Goal: Task Accomplishment & Management: Manage account settings

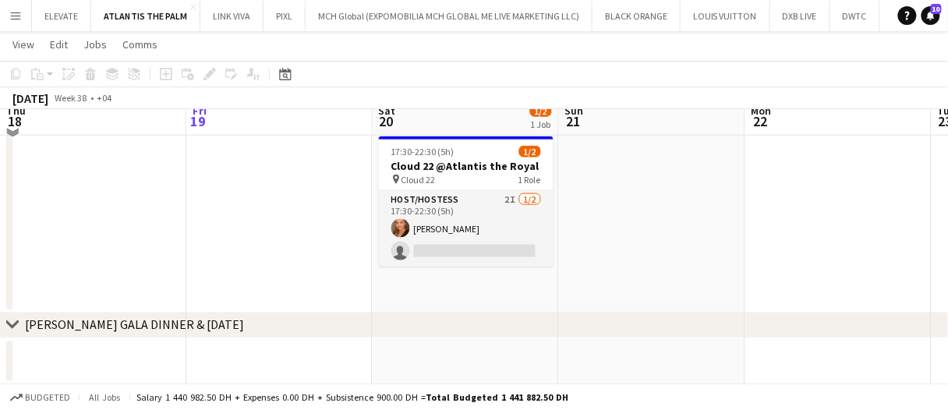
scroll to position [325, 0]
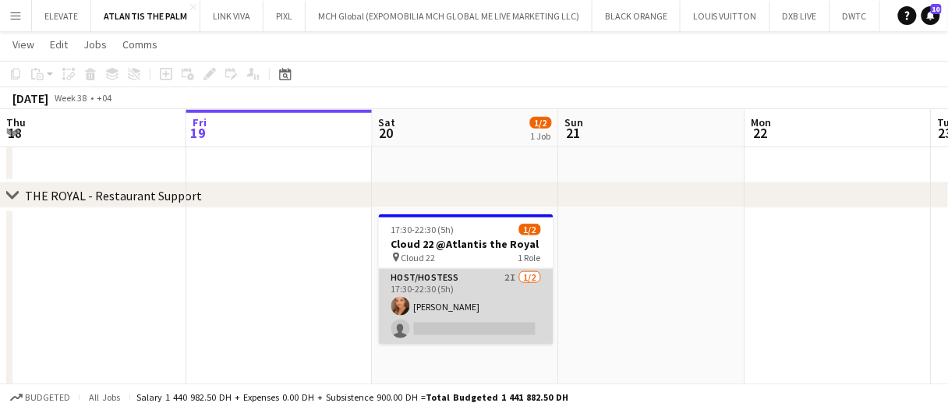
click at [497, 305] on app-card-role "Host/Hostess 2I 1/2 17:30-22:30 (5h) Maryna Demchenko single-neutral-actions" at bounding box center [466, 307] width 175 height 76
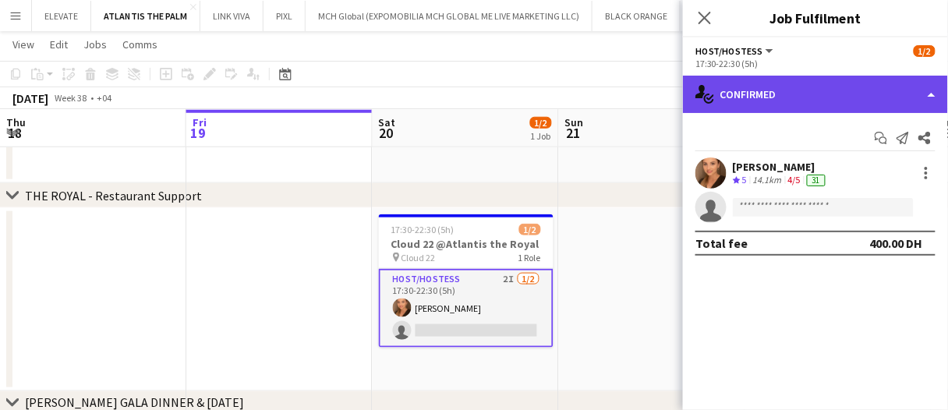
click at [792, 94] on div "single-neutral-actions-check-2 Confirmed" at bounding box center [815, 94] width 265 height 37
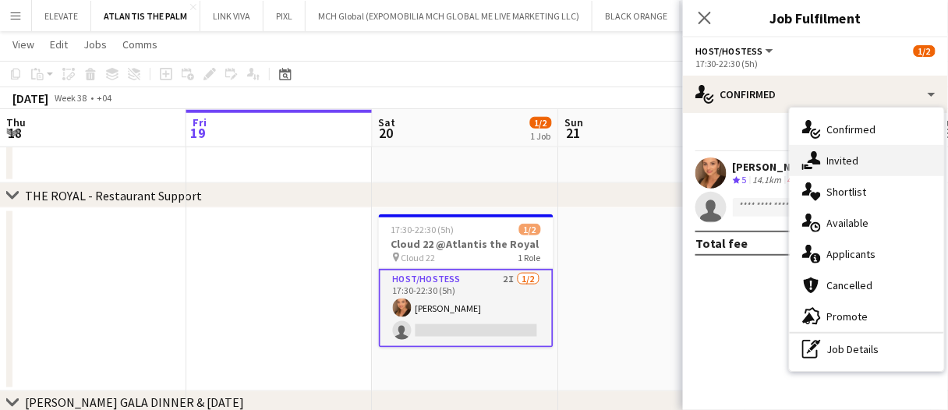
click at [845, 160] on span "Invited" at bounding box center [843, 161] width 32 height 14
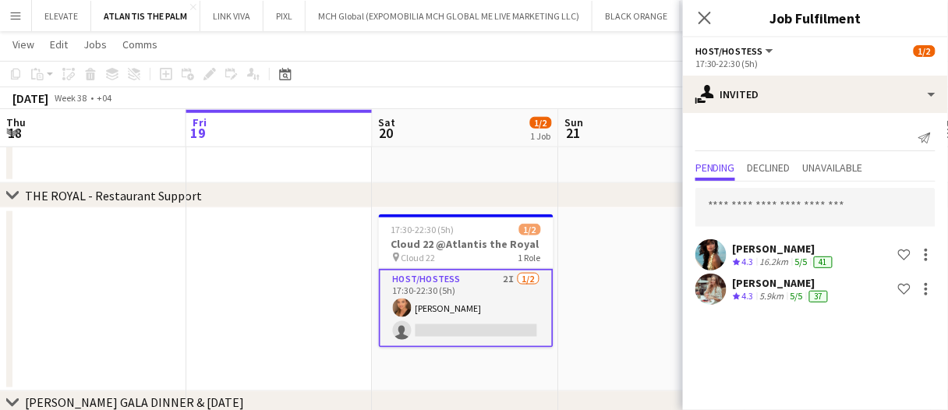
click at [754, 296] on span "4.3" at bounding box center [748, 296] width 12 height 12
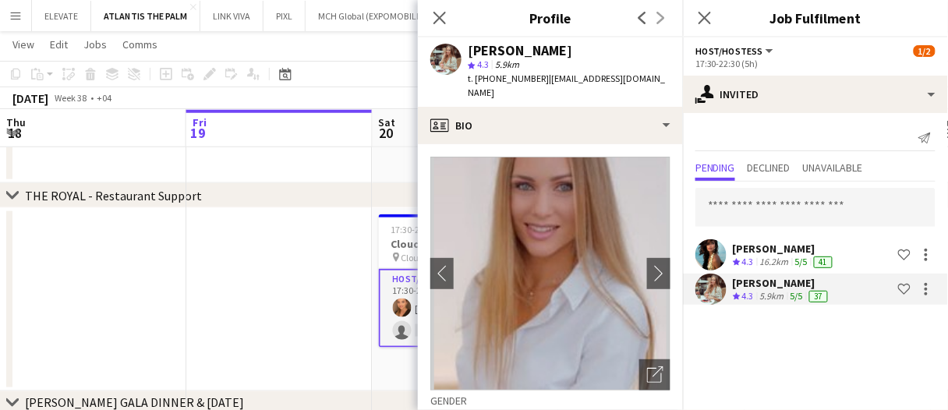
click at [370, 289] on app-date-cell at bounding box center [279, 299] width 186 height 183
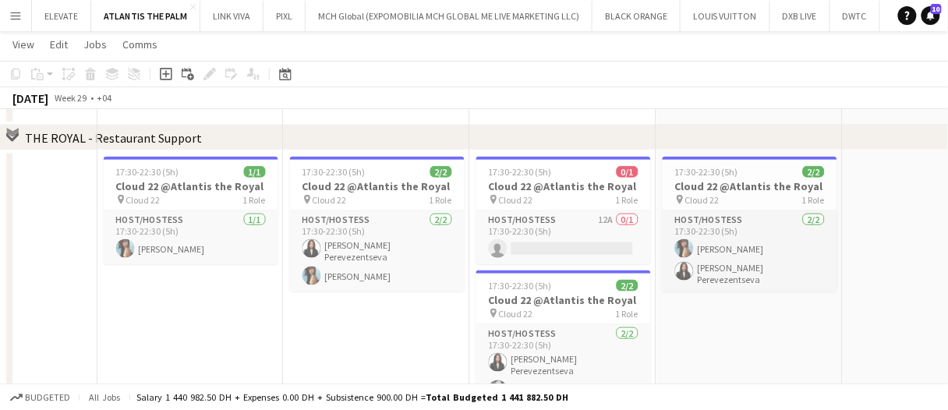
scroll to position [403, 0]
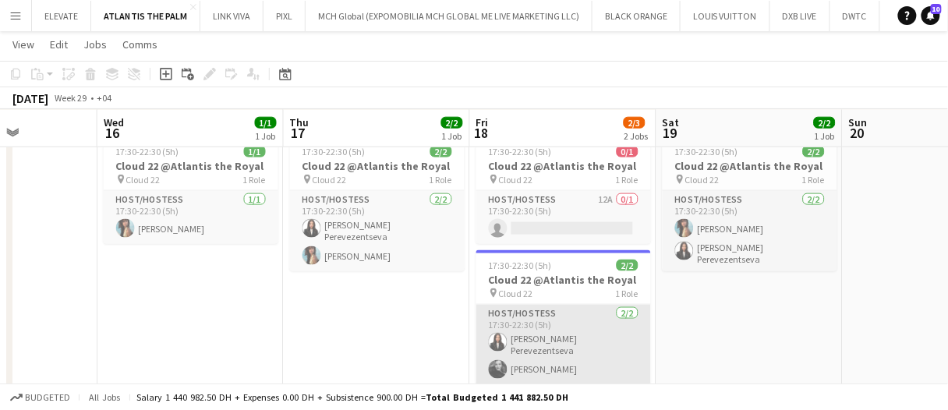
click at [563, 350] on app-card-role "Host/Hostess 2/2 17:30-22:30 (5h) Polina Perevezentseva Barbara Szep" at bounding box center [563, 345] width 175 height 80
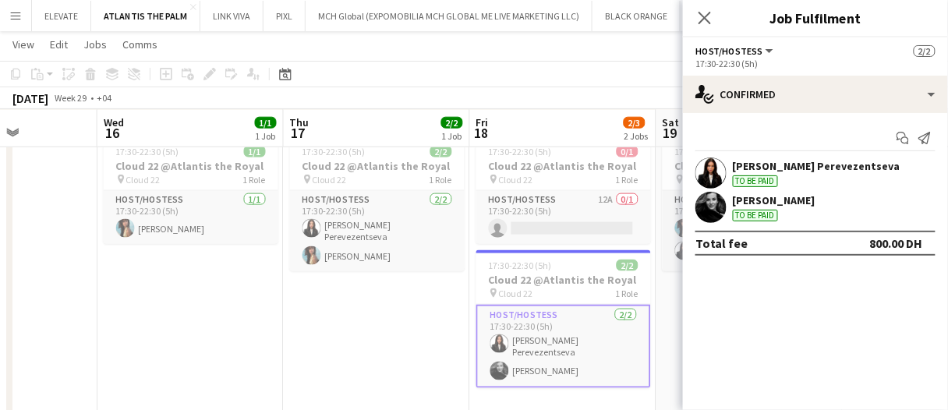
click at [831, 168] on div "Polina Perevezentseva" at bounding box center [817, 166] width 168 height 14
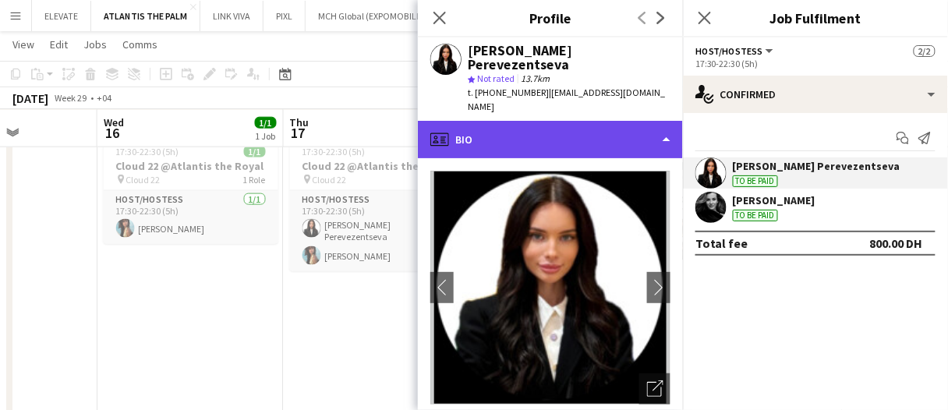
click at [576, 121] on div "profile Bio" at bounding box center [550, 139] width 265 height 37
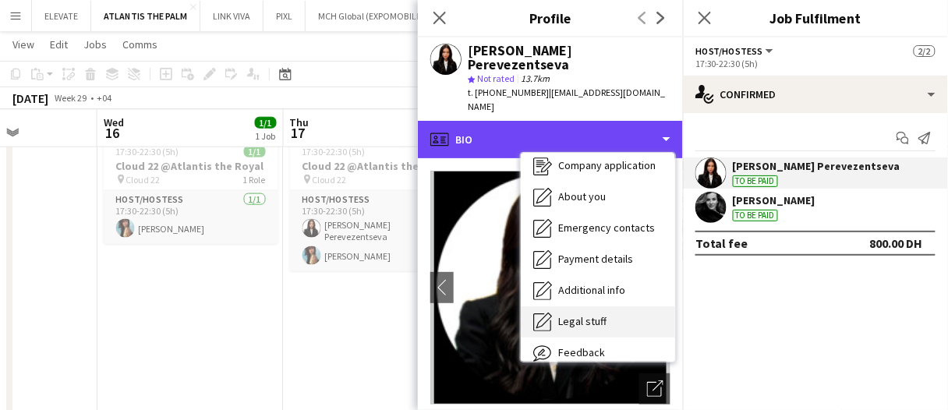
scroll to position [83, 0]
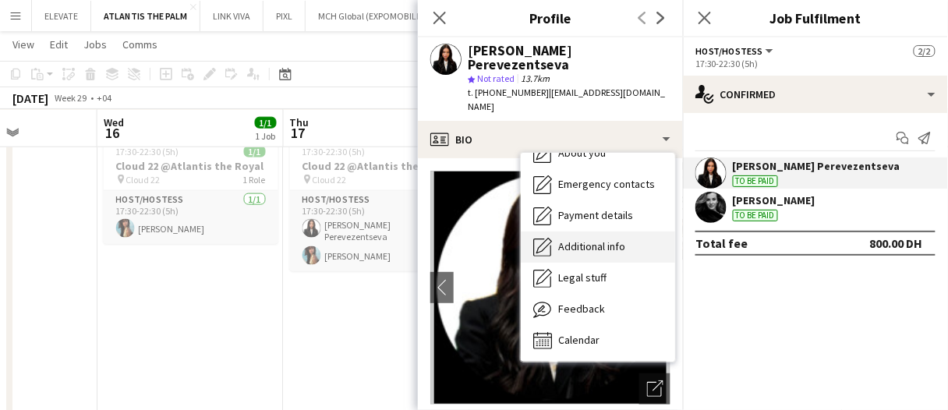
click at [595, 232] on div "Additional info Additional info" at bounding box center [598, 247] width 154 height 31
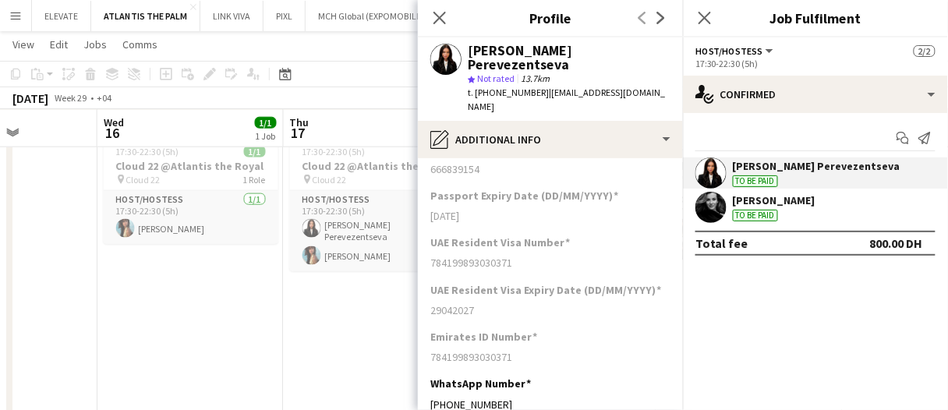
scroll to position [375, 0]
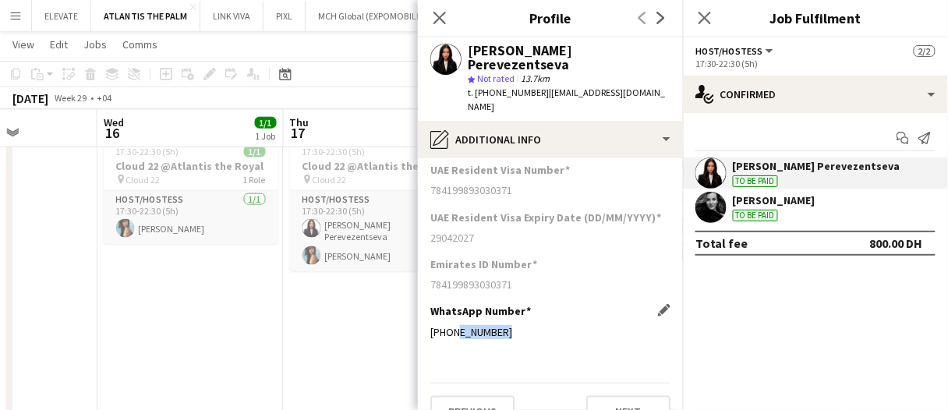
drag, startPoint x: 515, startPoint y: 300, endPoint x: 455, endPoint y: 308, distance: 60.6
click at [455, 325] on div "+971585556365" at bounding box center [550, 332] width 240 height 14
copy div "585556365"
click at [573, 304] on div "WhatsApp Number Edit this field" at bounding box center [550, 311] width 240 height 14
drag, startPoint x: 307, startPoint y: 333, endPoint x: 348, endPoint y: 315, distance: 44.3
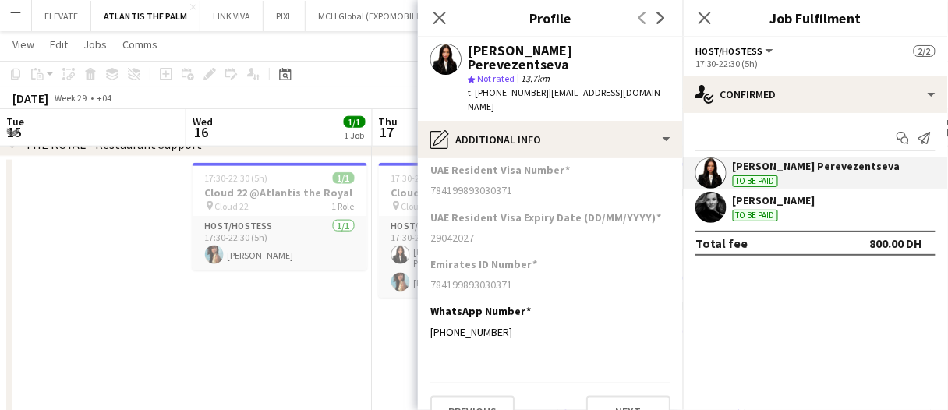
scroll to position [0, 368]
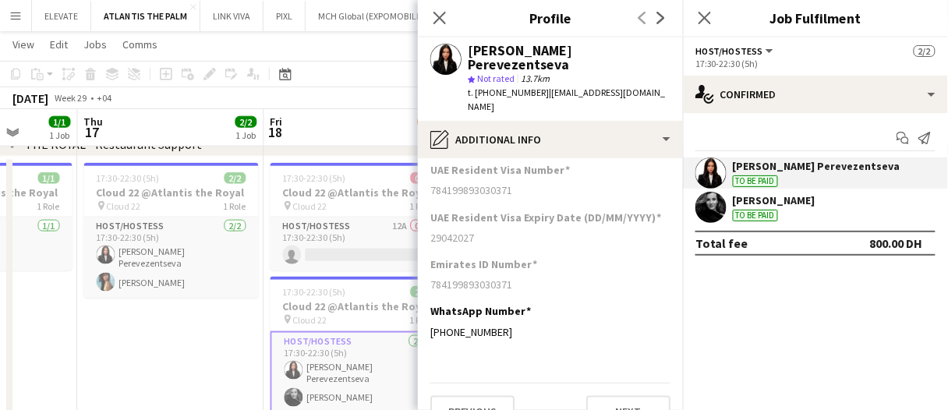
drag, startPoint x: 238, startPoint y: 345, endPoint x: 158, endPoint y: 337, distance: 80.8
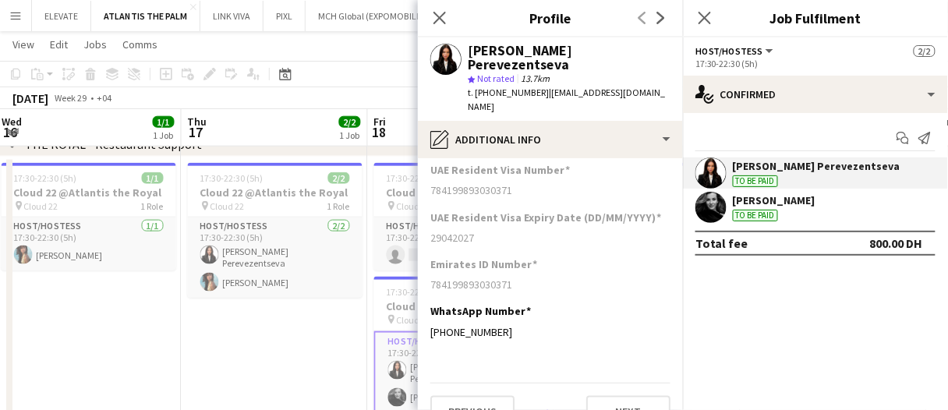
scroll to position [0, 544]
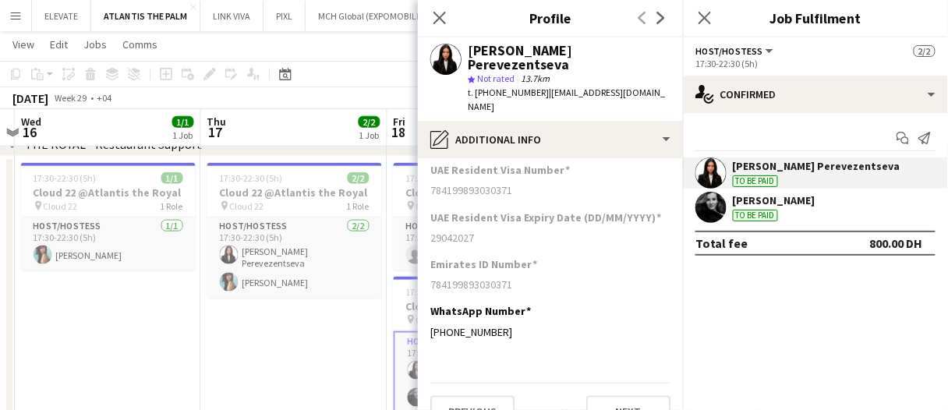
click at [259, 360] on app-date-cell "17:30-22:30 (5h) 2/2 Cloud 22 @Atlantis the Royal pin Cloud 22 1 Role Host/Host…" at bounding box center [294, 313] width 186 height 312
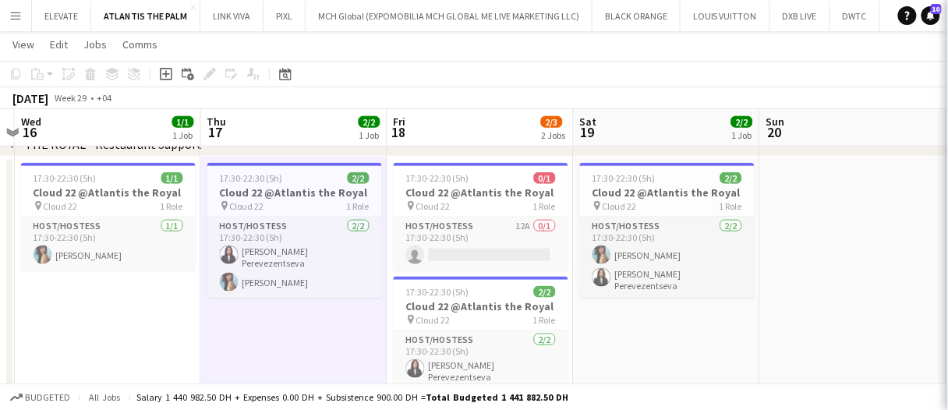
click at [259, 360] on app-date-cell "17:30-22:30 (5h) 2/2 Cloud 22 @Atlantis the Royal pin Cloud 22 1 Role Host/Host…" at bounding box center [294, 313] width 186 height 312
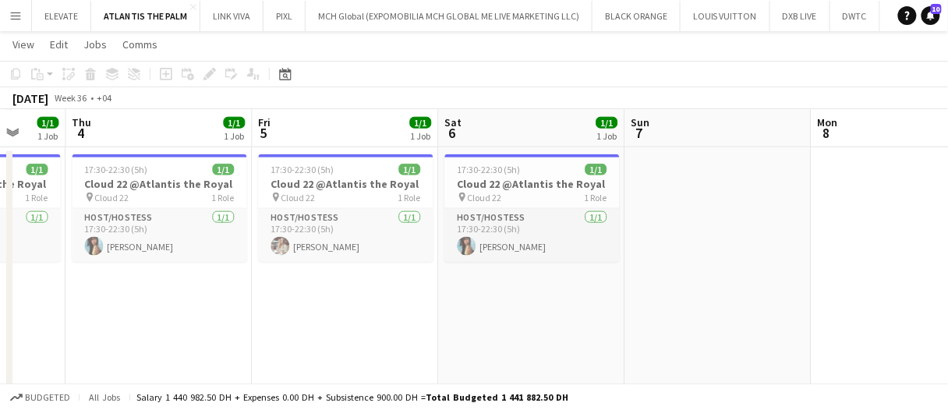
scroll to position [0, 703]
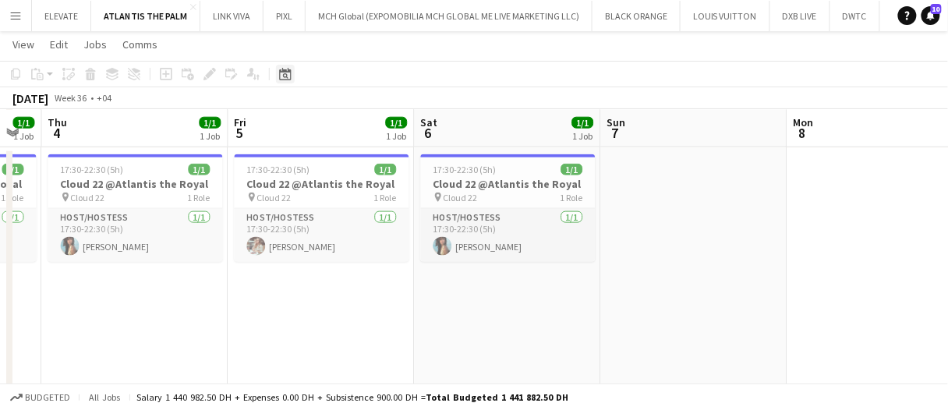
click at [286, 71] on icon "Date picker" at bounding box center [285, 74] width 12 height 12
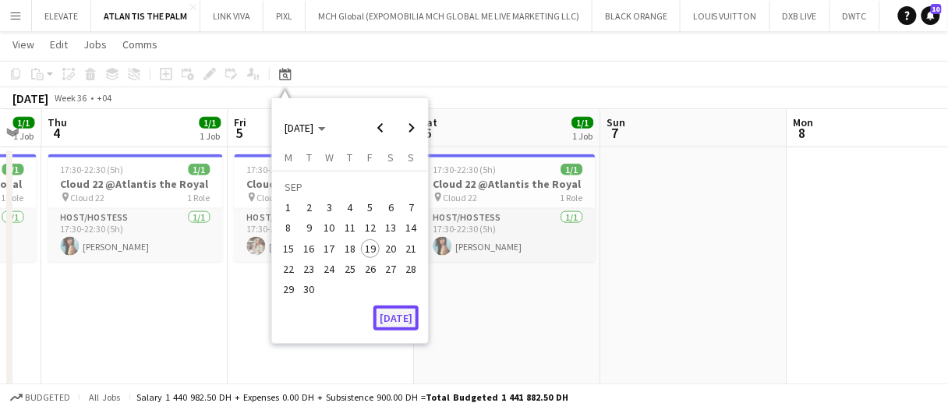
click at [411, 316] on button "[DATE]" at bounding box center [396, 318] width 45 height 25
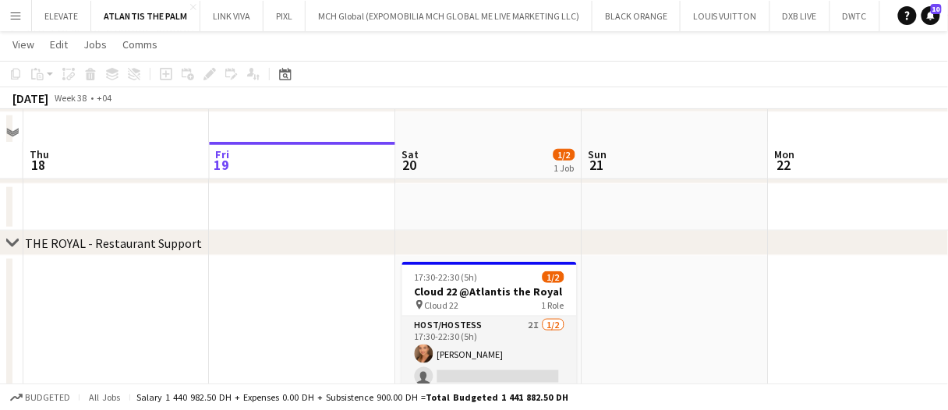
scroll to position [312, 0]
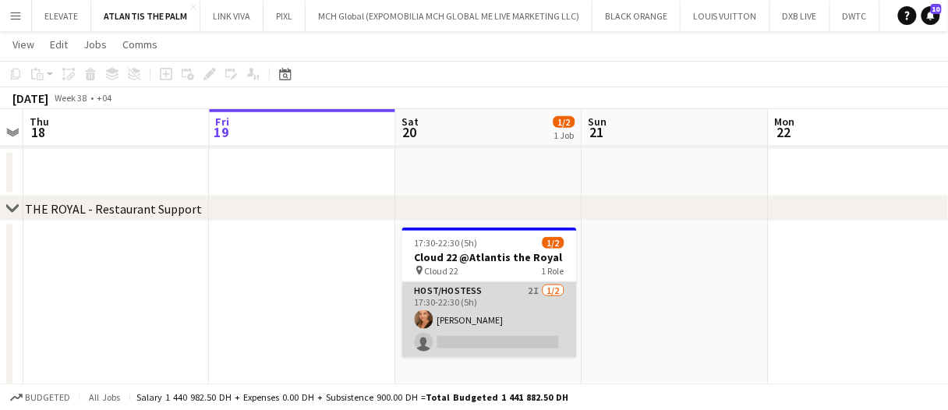
click at [544, 314] on app-card-role "Host/Hostess 2I 1/2 17:30-22:30 (5h) Maryna Demchenko single-neutral-actions" at bounding box center [489, 320] width 175 height 76
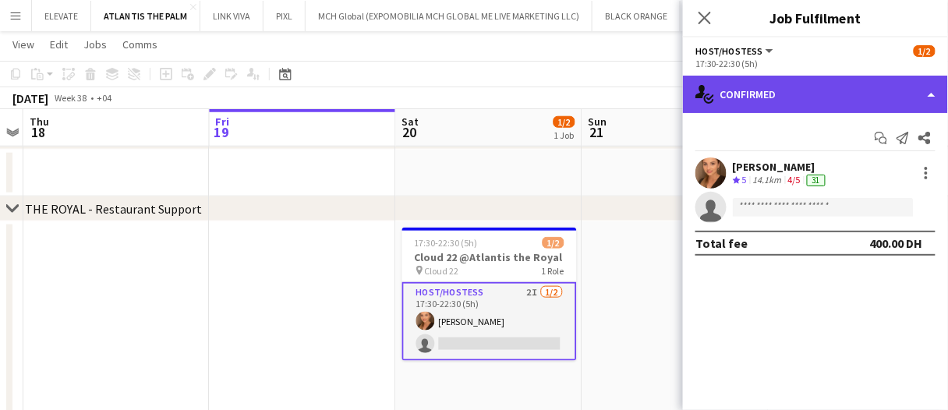
click at [768, 101] on div "single-neutral-actions-check-2 Confirmed" at bounding box center [815, 94] width 265 height 37
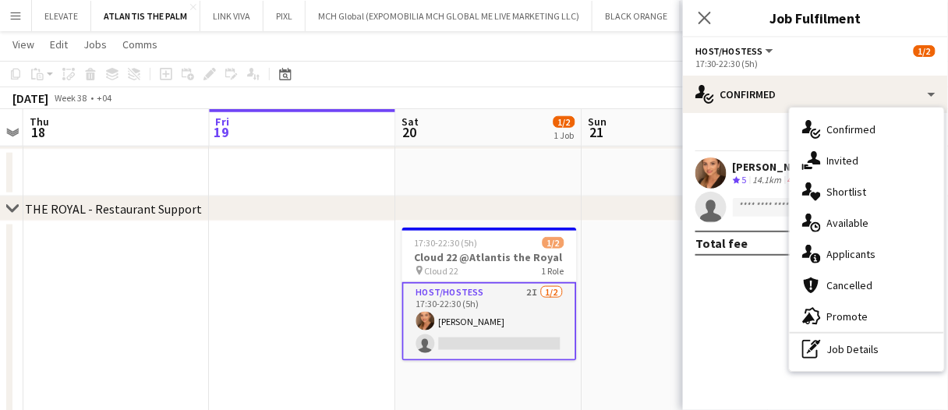
click at [767, 278] on mat-expansion-panel "check Confirmed Start chat Send notification Share Maryna Demchenko Crew rating…" at bounding box center [815, 261] width 265 height 297
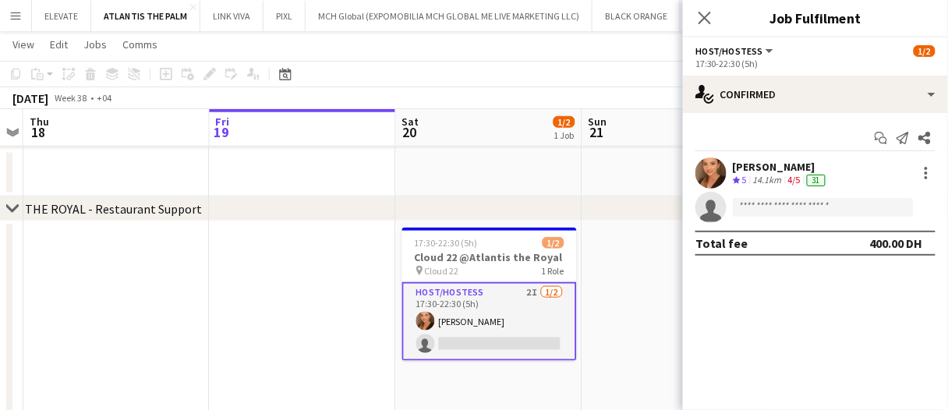
click at [623, 332] on app-date-cell at bounding box center [676, 377] width 186 height 312
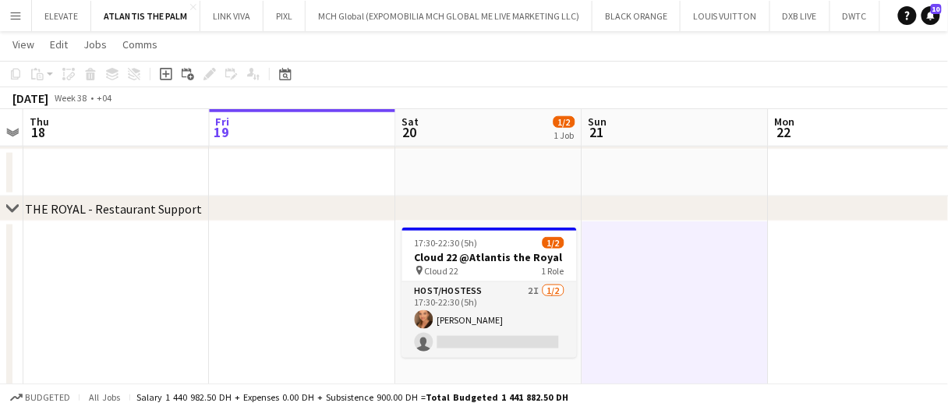
click at [627, 328] on app-date-cell at bounding box center [676, 377] width 186 height 312
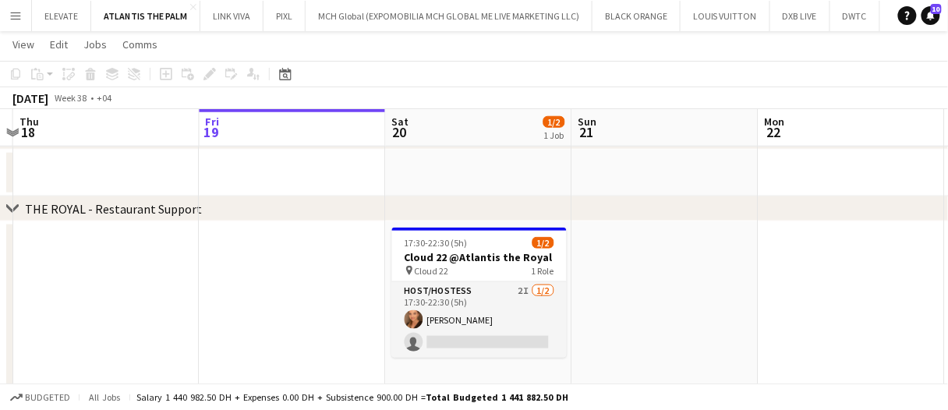
scroll to position [0, 547]
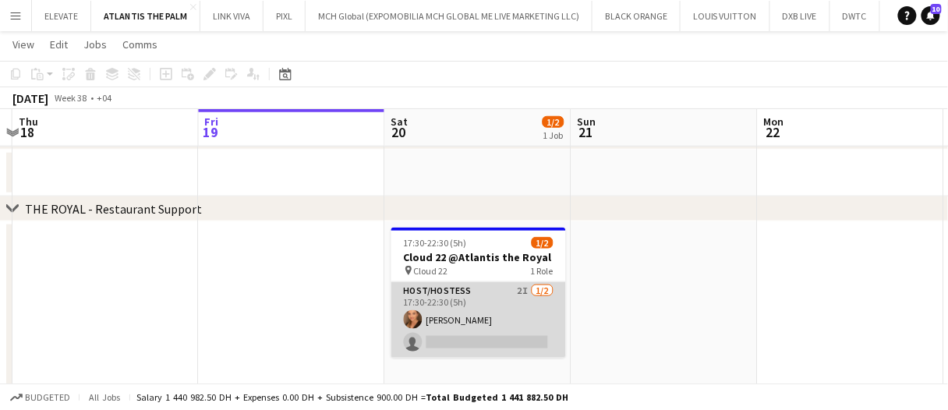
click at [533, 328] on app-card-role "Host/Hostess 2I 1/2 17:30-22:30 (5h) Maryna Demchenko single-neutral-actions" at bounding box center [478, 320] width 175 height 76
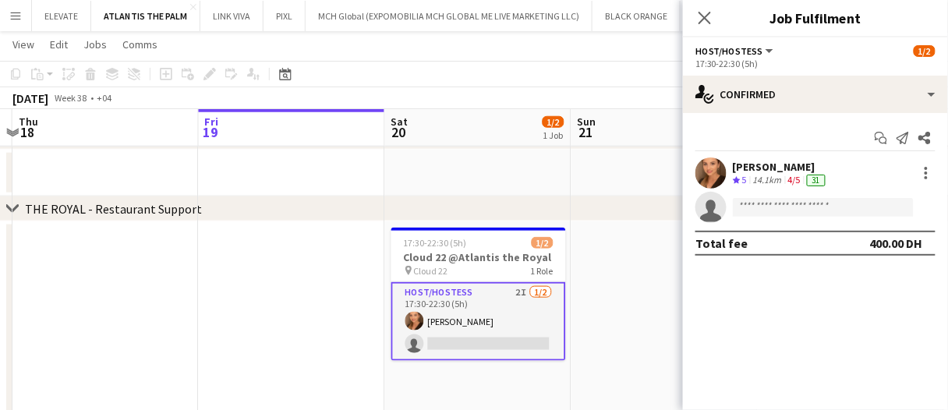
click at [745, 292] on mat-expansion-panel "check Confirmed Start chat Send notification Share Maryna Demchenko Crew rating…" at bounding box center [815, 261] width 265 height 297
click at [646, 306] on app-date-cell at bounding box center [665, 377] width 186 height 312
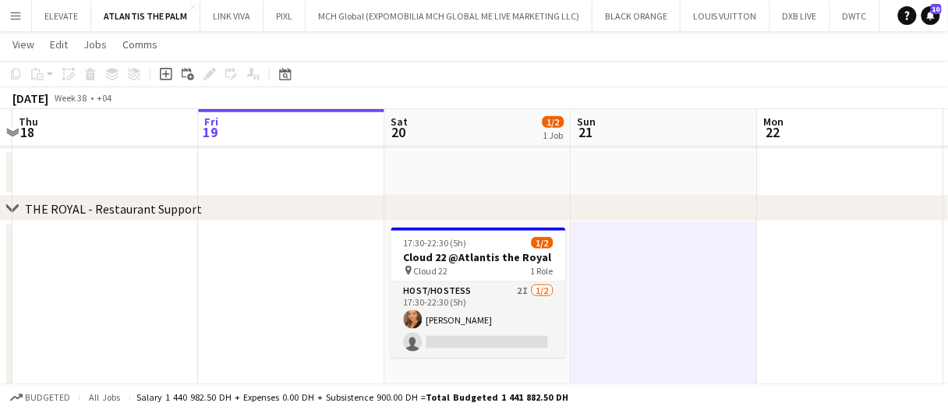
scroll to position [0, 548]
click at [643, 311] on app-date-cell at bounding box center [663, 377] width 186 height 312
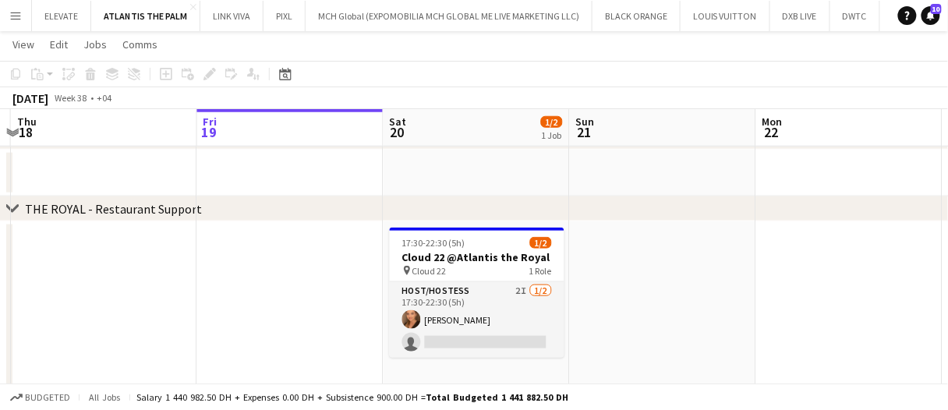
scroll to position [0, 550]
drag, startPoint x: 630, startPoint y: 308, endPoint x: 608, endPoint y: 307, distance: 21.8
click at [636, 354] on app-date-cell at bounding box center [664, 377] width 186 height 312
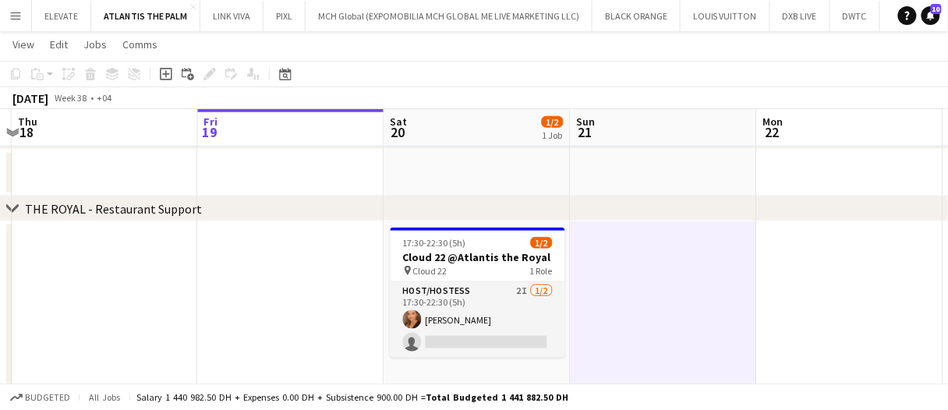
click at [636, 313] on app-date-cell at bounding box center [664, 377] width 186 height 312
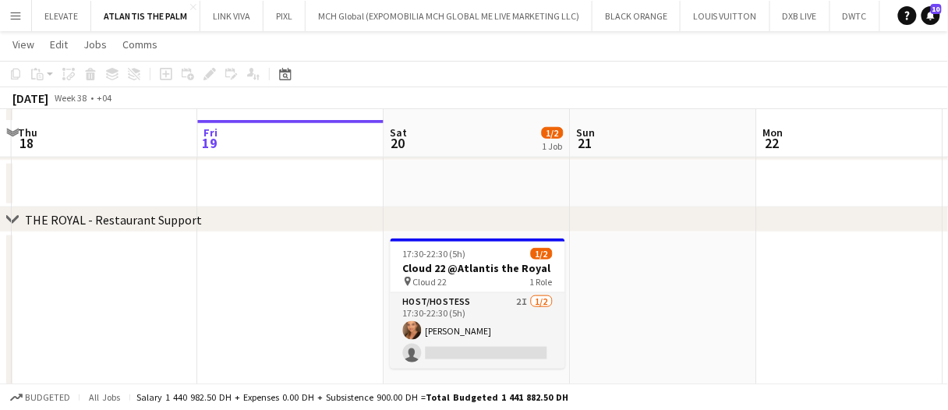
scroll to position [312, 0]
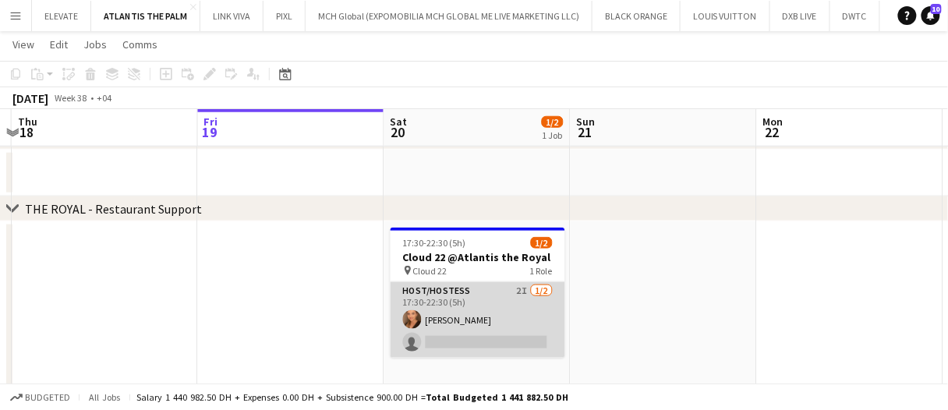
click at [523, 316] on app-card-role "Host/Hostess 2I 1/2 17:30-22:30 (5h) Maryna Demchenko single-neutral-actions" at bounding box center [478, 320] width 175 height 76
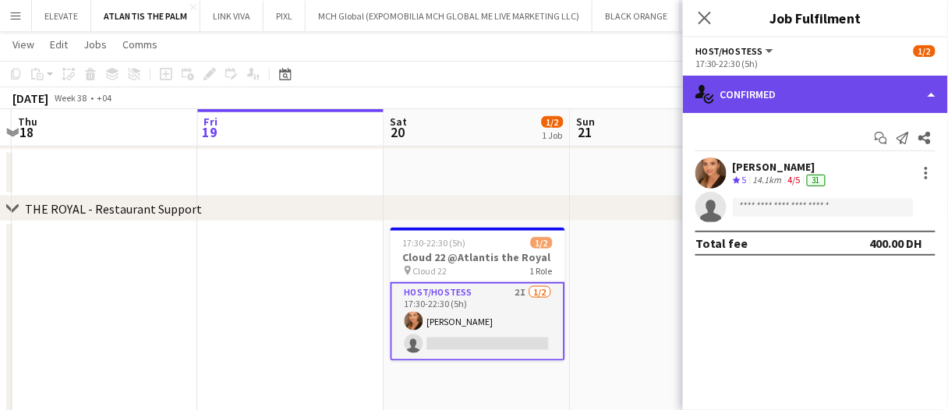
click at [769, 99] on div "single-neutral-actions-check-2 Confirmed" at bounding box center [815, 94] width 265 height 37
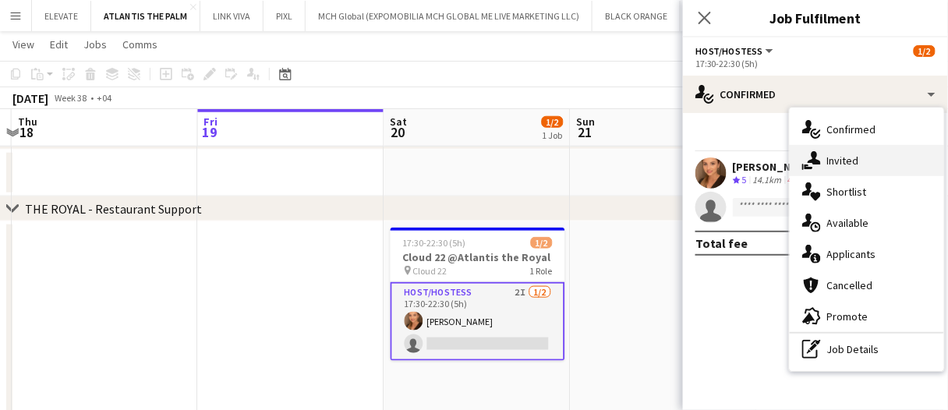
click at [855, 165] on span "Invited" at bounding box center [843, 161] width 32 height 14
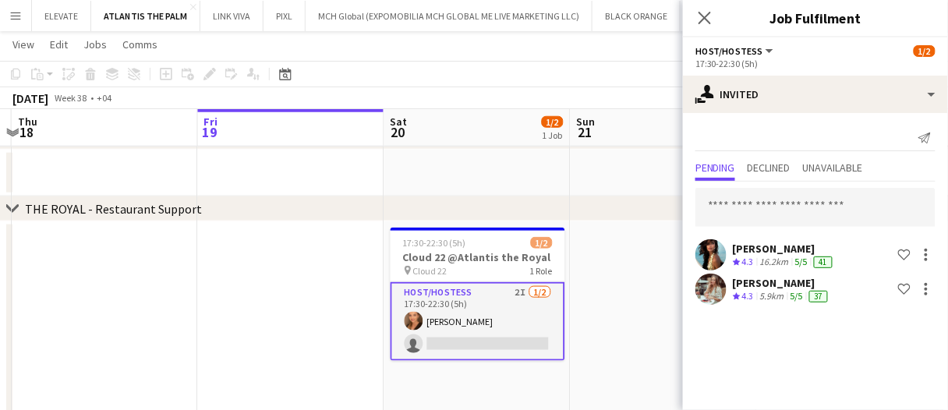
click at [785, 380] on mat-expansion-panel "user-plus Invited Send notification Pending Declined Unavailable Akmaral Satzha…" at bounding box center [815, 261] width 265 height 297
click at [654, 347] on app-date-cell at bounding box center [664, 377] width 186 height 312
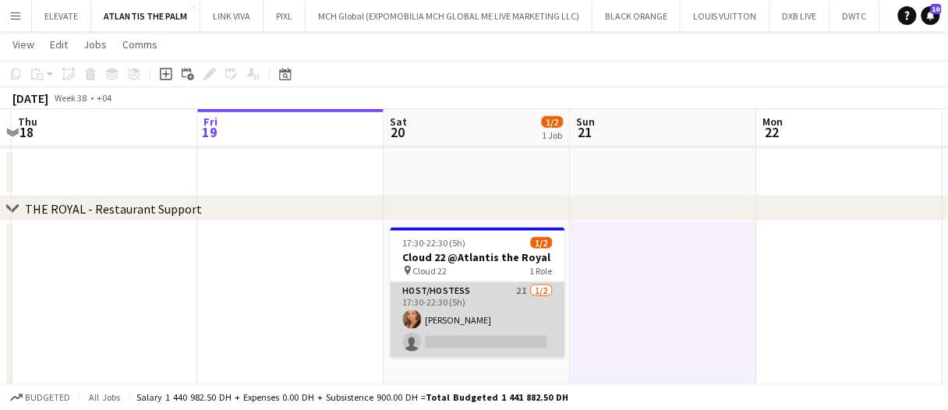
click at [509, 296] on app-card-role "Host/Hostess 2I 1/2 17:30-22:30 (5h) Maryna Demchenko single-neutral-actions" at bounding box center [478, 320] width 175 height 76
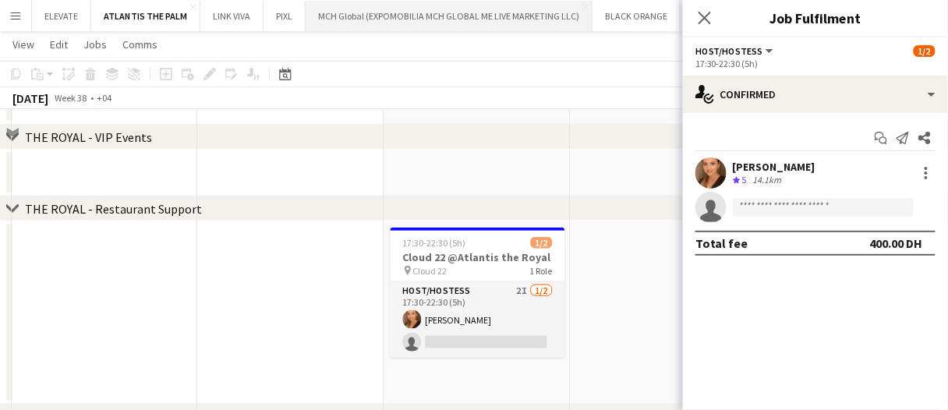
scroll to position [267, 0]
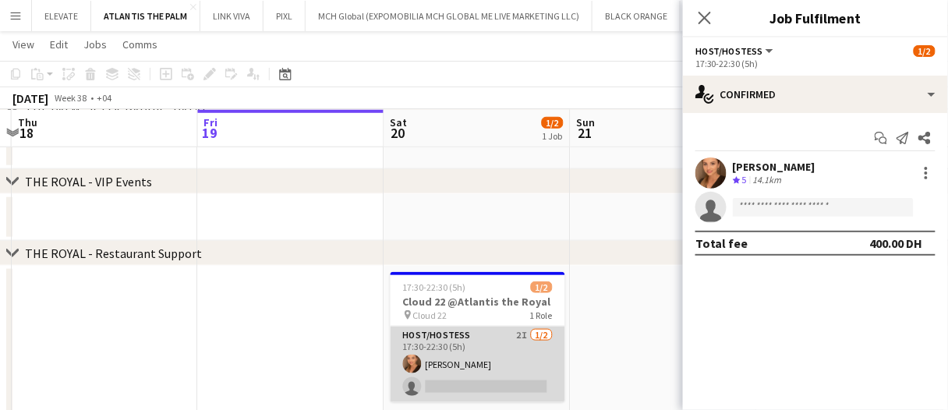
click at [490, 362] on app-card-role "Host/Hostess 2I 1/2 17:30-22:30 (5h) Maryna Demchenko single-neutral-actions" at bounding box center [478, 365] width 175 height 76
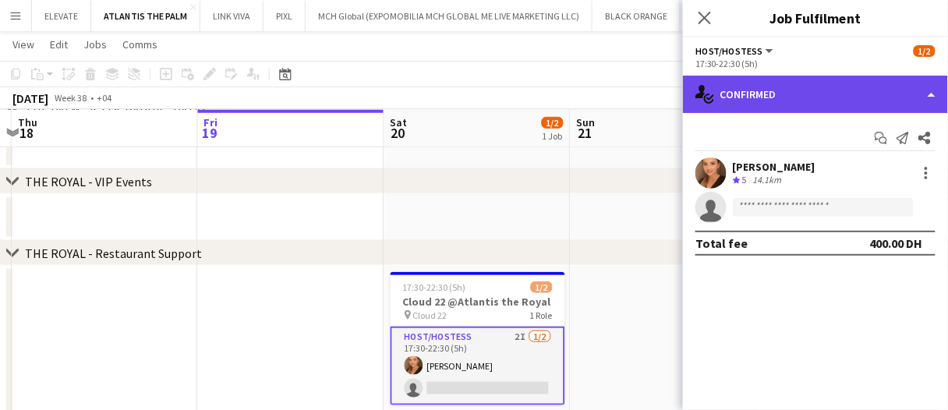
click at [753, 94] on div "single-neutral-actions-check-2 Confirmed" at bounding box center [815, 94] width 265 height 37
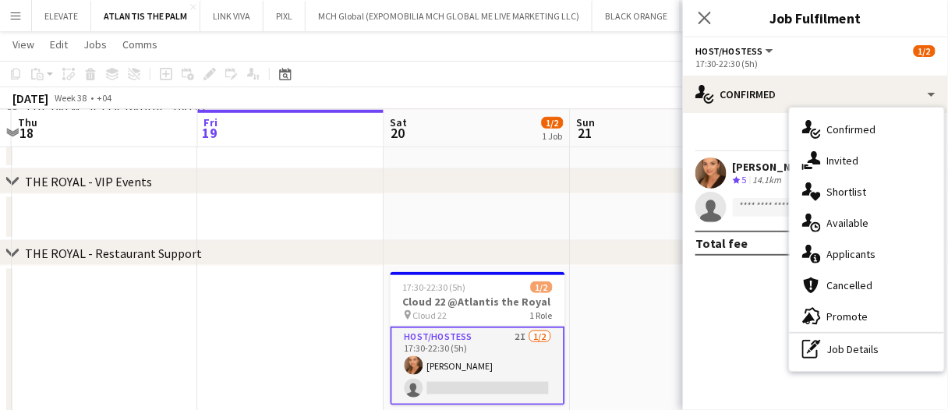
click at [611, 181] on div "chevron-right THE ROYAL - VIP Events" at bounding box center [474, 181] width 948 height 25
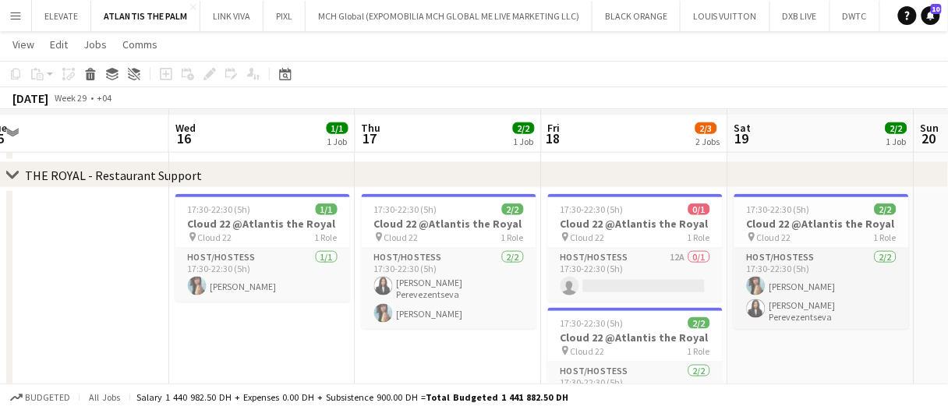
scroll to position [423, 0]
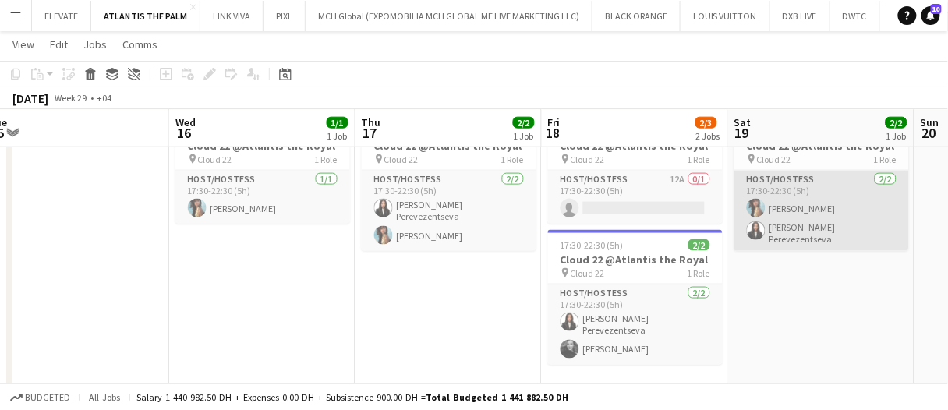
click at [812, 232] on app-card-role "Host/Hostess 2/2 17:30-22:30 (5h) Akmaral Satzhanova Polina Perevezentseva" at bounding box center [822, 211] width 175 height 80
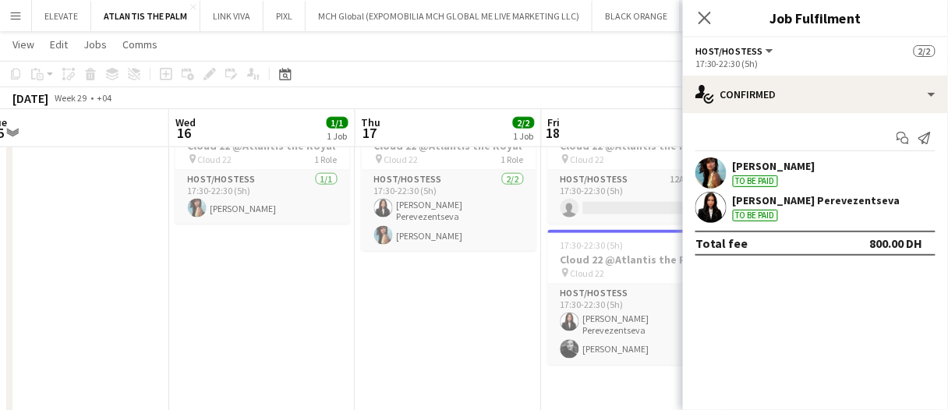
click at [791, 221] on div "Polina Perevezentseva To be paid" at bounding box center [817, 207] width 168 height 28
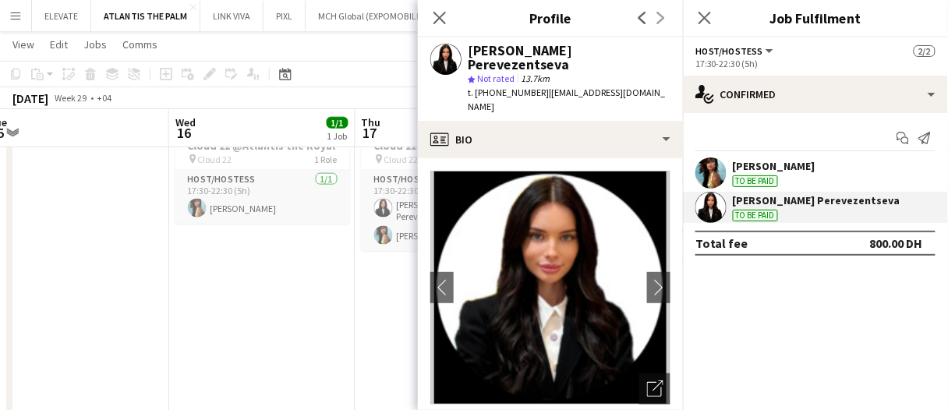
drag, startPoint x: 959, startPoint y: 63, endPoint x: 384, endPoint y: 63, distance: 575.5
click at [384, 63] on app-toolbar "Copy Paste Paste Ctrl+V Paste with crew Ctrl+Shift+V Paste linked Job Delete Gr…" at bounding box center [474, 74] width 948 height 27
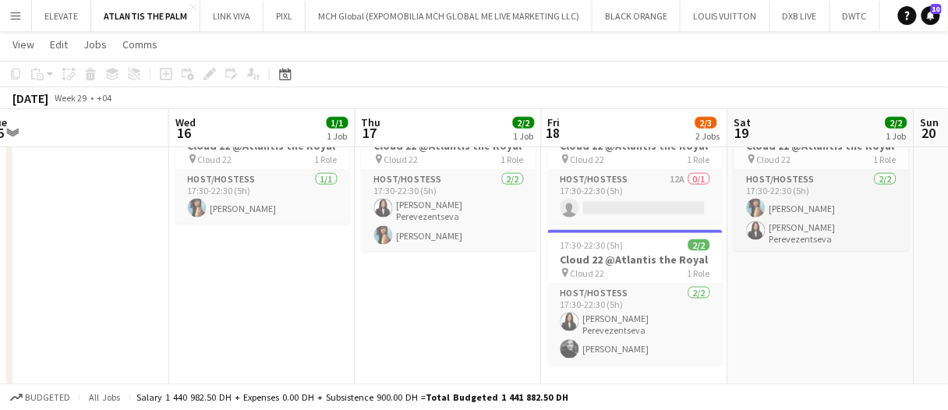
click at [488, 299] on app-date-cell "17:30-22:30 (5h) 2/2 Cloud 22 @Atlantis the Royal pin Cloud 22 1 Role Host/Host…" at bounding box center [449, 266] width 186 height 312
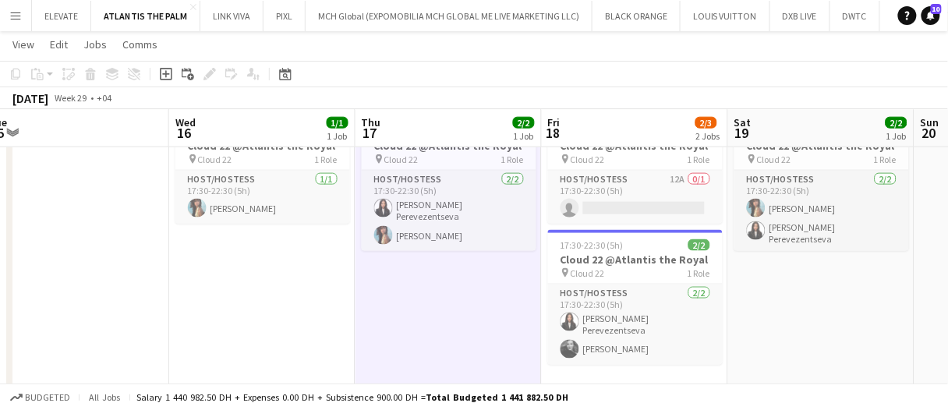
click at [488, 299] on app-date-cell "17:30-22:30 (5h) 2/2 Cloud 22 @Atlantis the Royal pin Cloud 22 1 Role Host/Host…" at bounding box center [449, 266] width 186 height 312
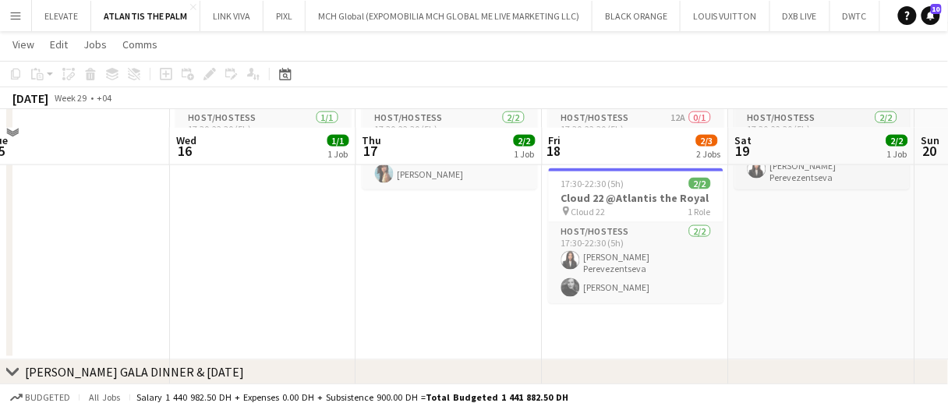
scroll to position [503, 0]
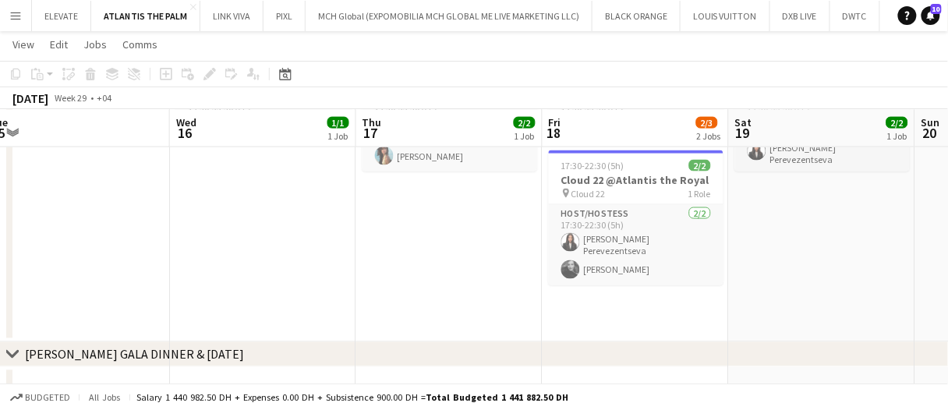
click at [442, 270] on app-date-cell "17:30-22:30 (5h) 2/2 Cloud 22 @Atlantis the Royal pin Cloud 22 1 Role Host/Host…" at bounding box center [449, 186] width 186 height 312
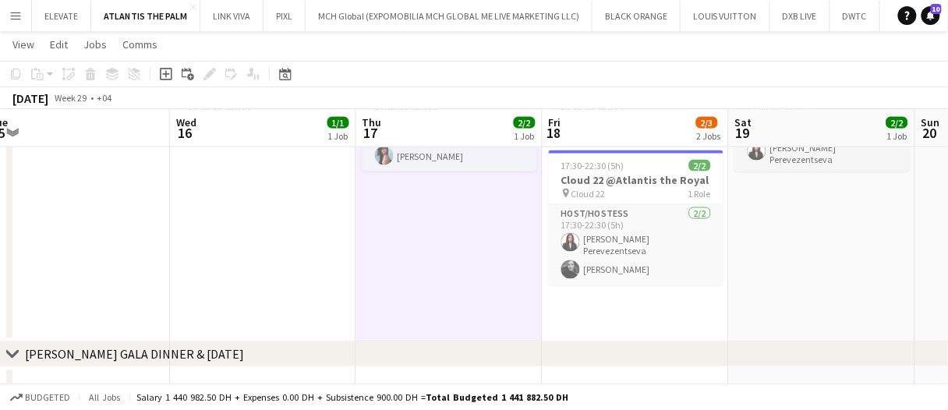
click at [449, 267] on app-date-cell "17:30-22:30 (5h) 2/2 Cloud 22 @Atlantis the Royal pin Cloud 22 1 Role Host/Host…" at bounding box center [449, 186] width 186 height 312
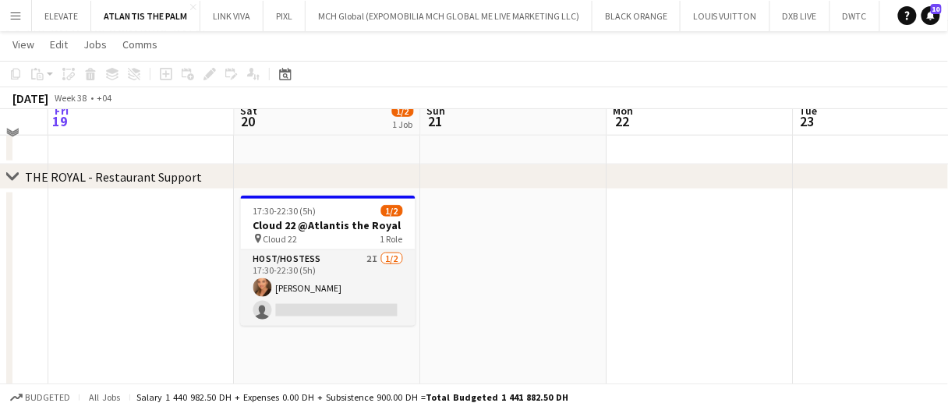
scroll to position [312, 0]
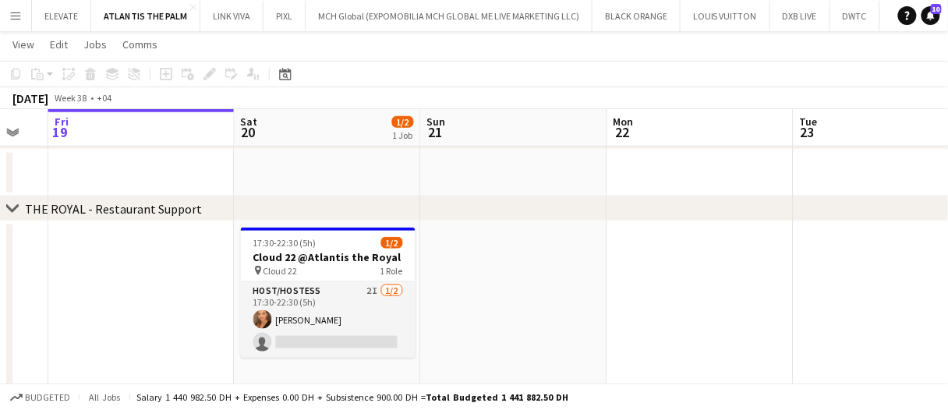
drag, startPoint x: 601, startPoint y: 262, endPoint x: 556, endPoint y: 260, distance: 45.3
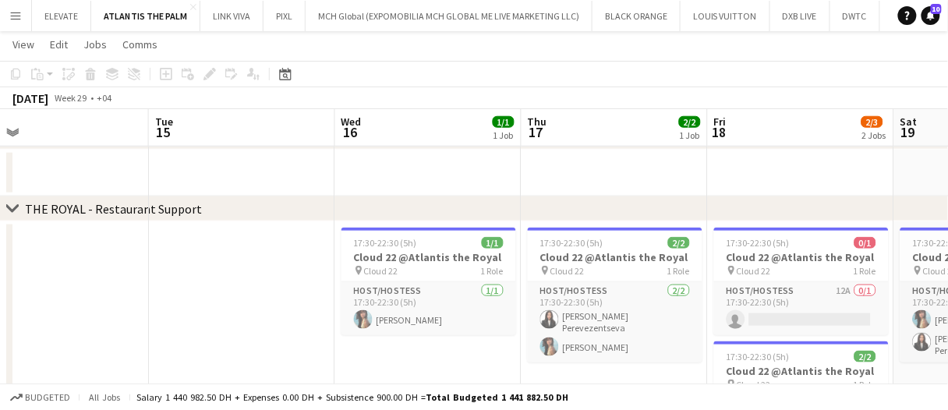
drag, startPoint x: 636, startPoint y: 182, endPoint x: 512, endPoint y: 202, distance: 125.5
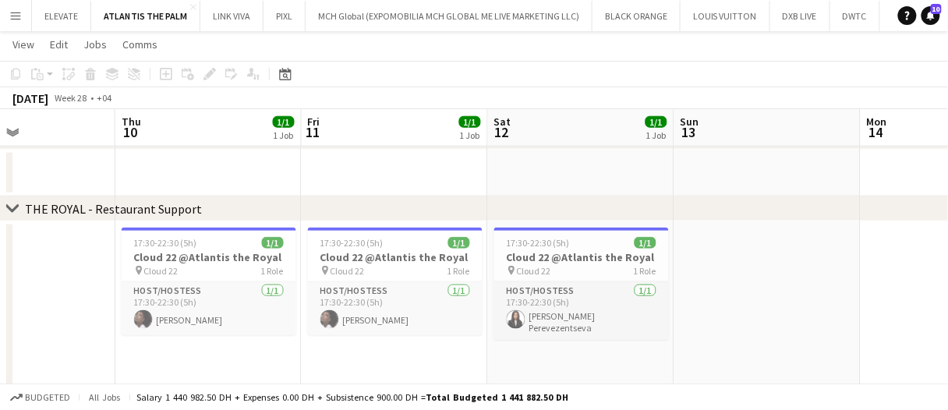
scroll to position [0, 337]
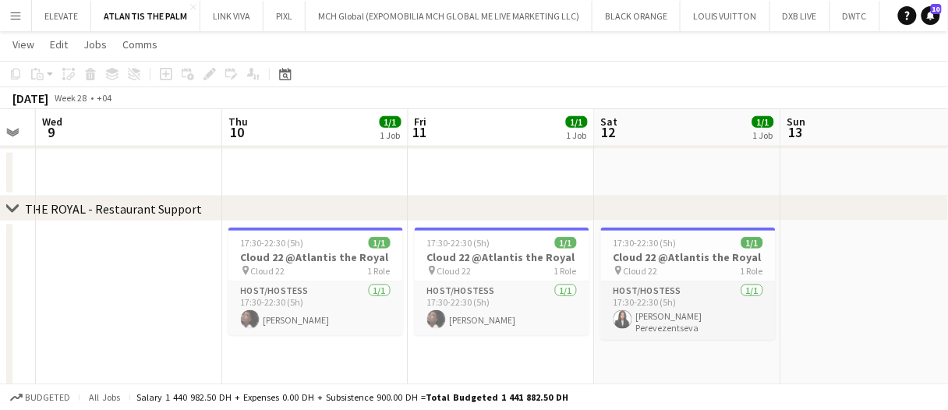
drag, startPoint x: 688, startPoint y: 190, endPoint x: 654, endPoint y: 182, distance: 34.3
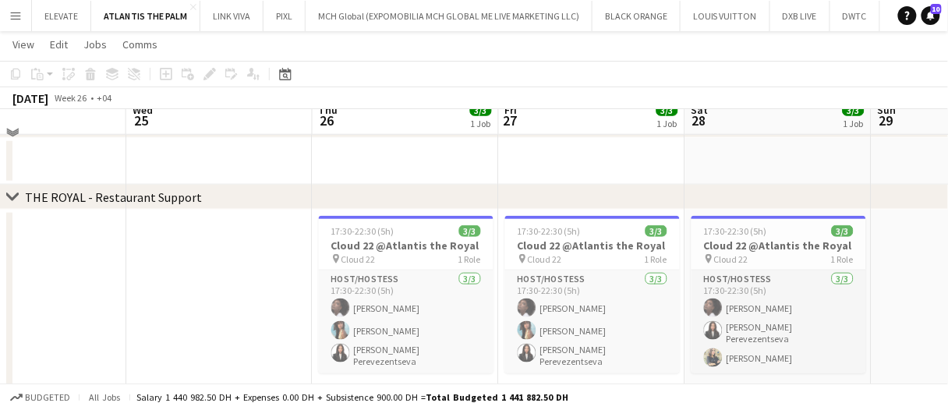
scroll to position [390, 0]
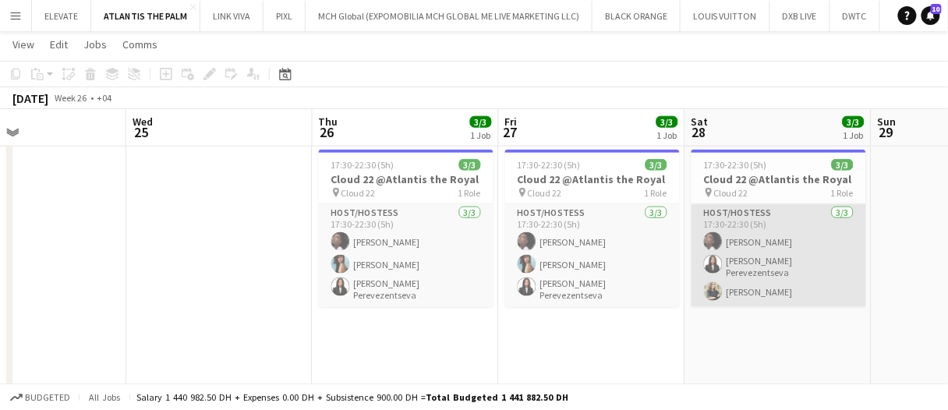
click at [803, 282] on app-card-role "Host/Hostess 3/3 17:30-22:30 (5h) Nour Yahya Polina Perevezentseva maria marghe…" at bounding box center [779, 255] width 175 height 103
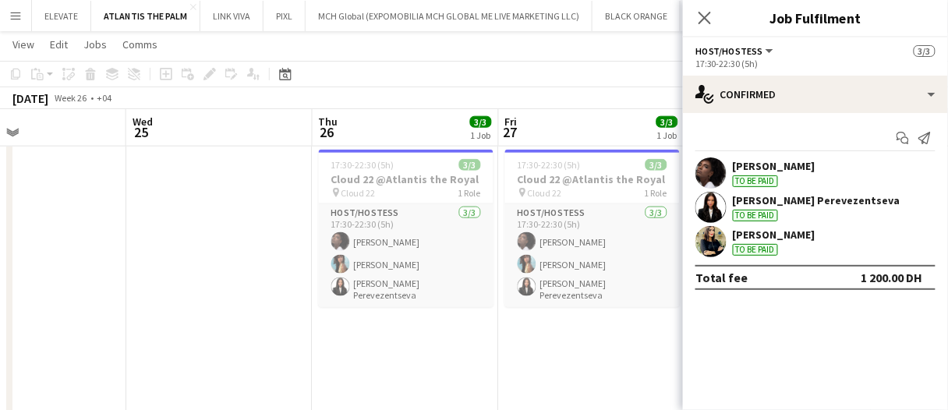
click at [768, 243] on div "maria margherita To be paid" at bounding box center [774, 242] width 83 height 28
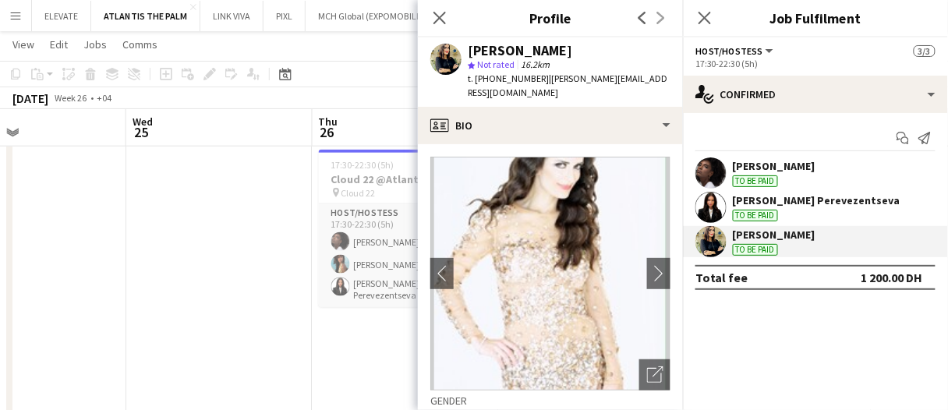
drag, startPoint x: 336, startPoint y: 318, endPoint x: 369, endPoint y: 321, distance: 32.9
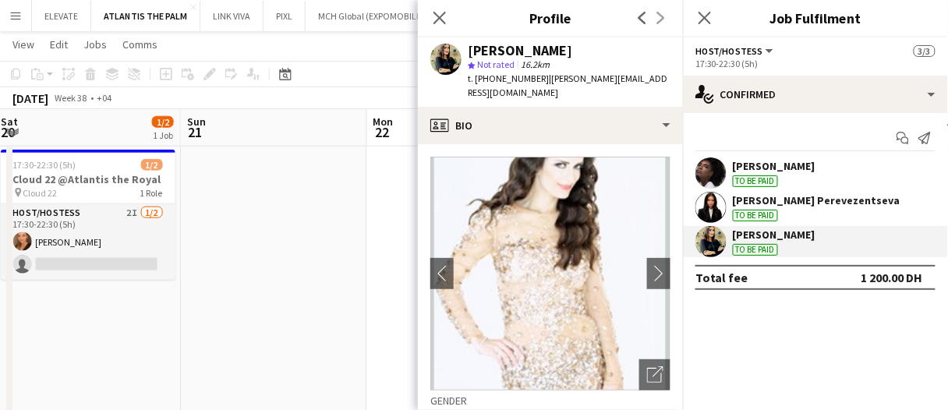
scroll to position [0, 325]
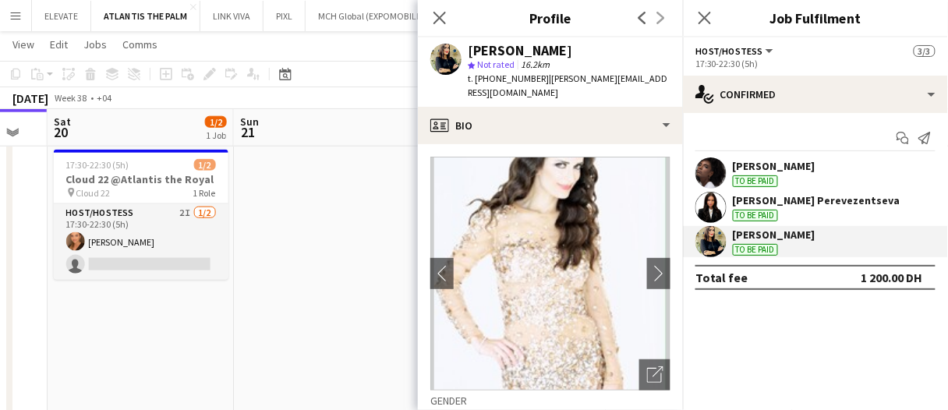
click at [129, 243] on app-card-role "Host/Hostess 2I 1/2 17:30-22:30 (5h) Maryna Demchenko single-neutral-actions" at bounding box center [141, 242] width 175 height 76
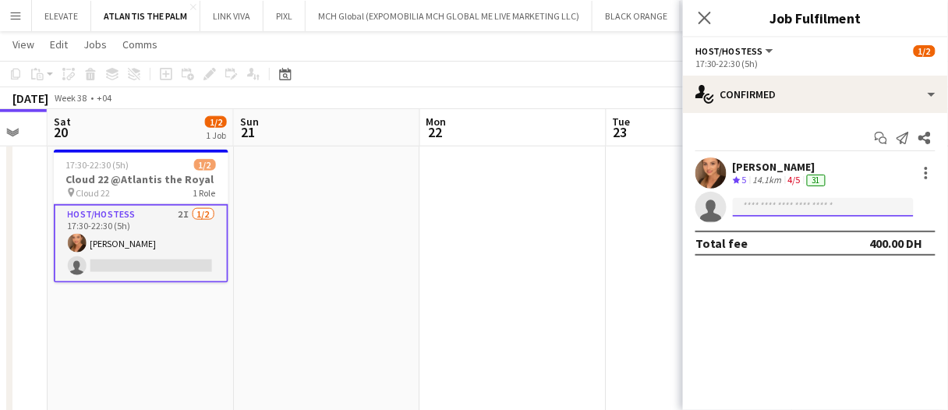
click at [793, 211] on input at bounding box center [823, 207] width 181 height 19
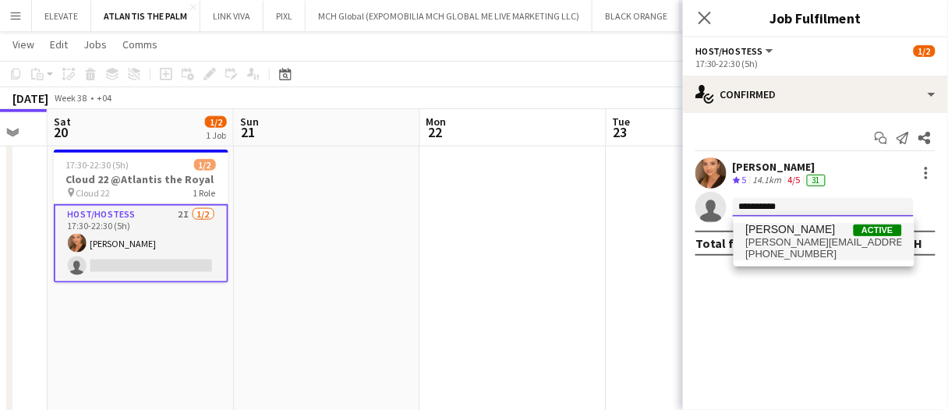
type input "**********"
click at [796, 228] on span "maria margherita" at bounding box center [791, 229] width 90 height 13
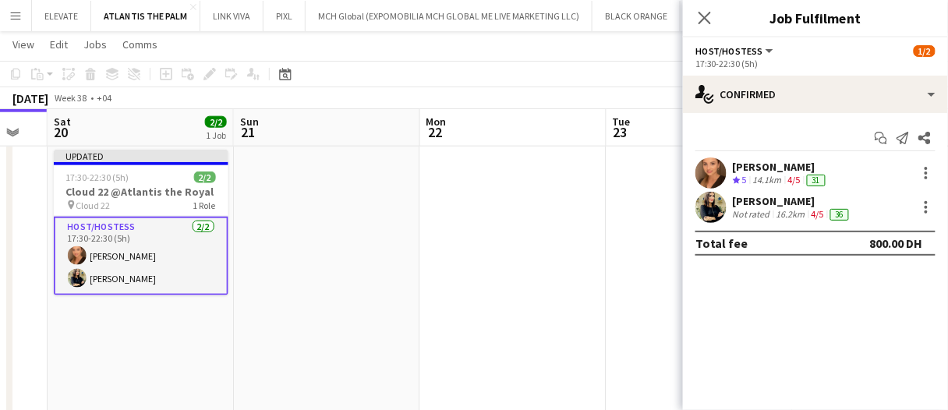
click at [460, 266] on app-date-cell at bounding box center [513, 299] width 186 height 312
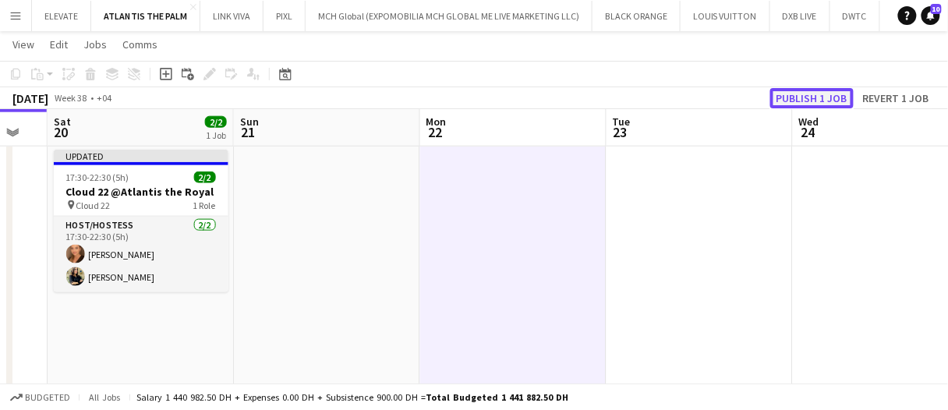
click at [838, 95] on button "Publish 1 job" at bounding box center [811, 98] width 83 height 20
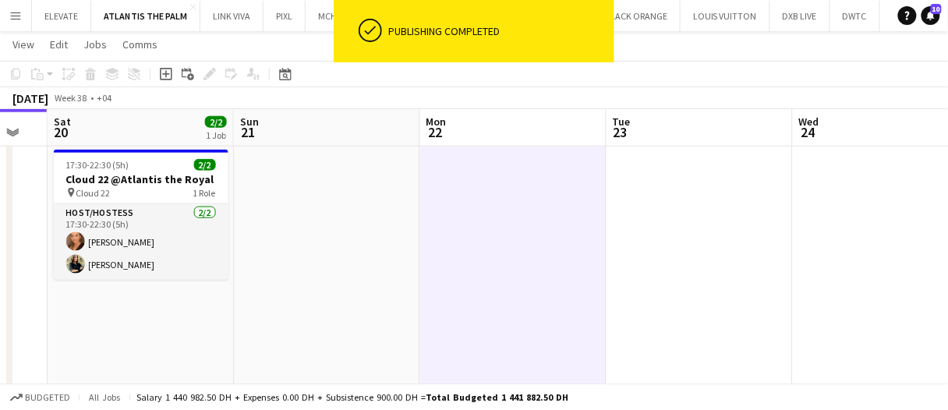
click at [498, 220] on app-date-cell at bounding box center [513, 299] width 186 height 312
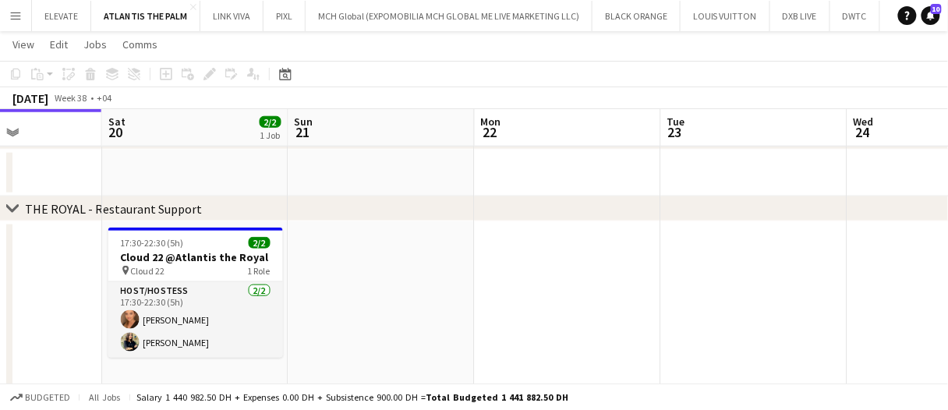
scroll to position [0, 452]
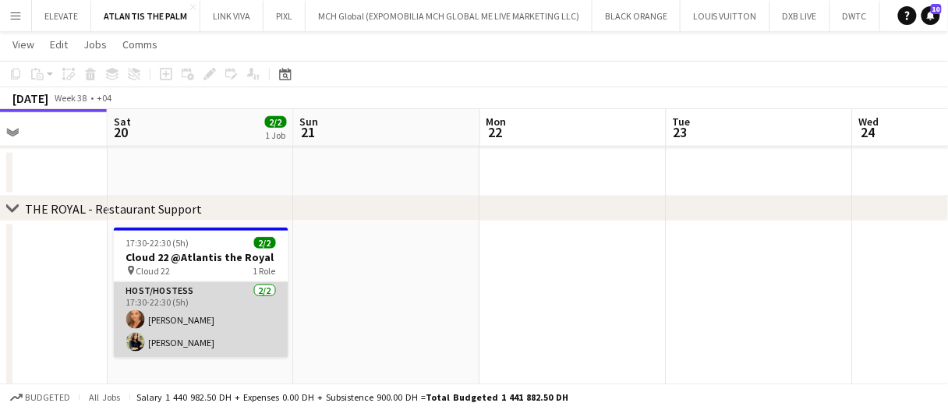
click at [246, 301] on app-card-role "Host/Hostess 2/2 17:30-22:30 (5h) Maryna Demchenko maria margherita" at bounding box center [201, 320] width 175 height 76
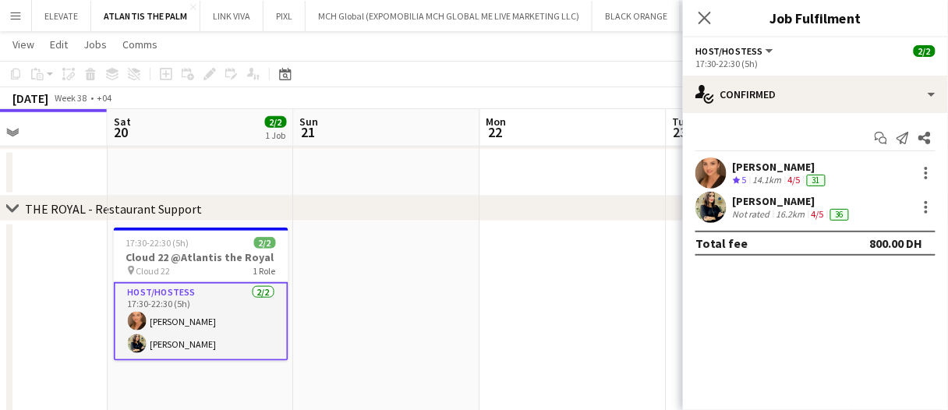
click at [798, 160] on div "Maryna Demchenko" at bounding box center [781, 167] width 96 height 14
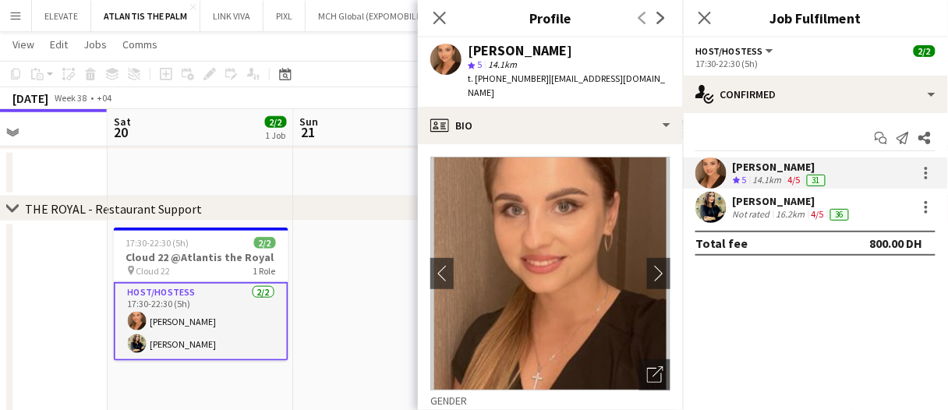
drag, startPoint x: 614, startPoint y: 58, endPoint x: 466, endPoint y: 54, distance: 147.5
click at [466, 54] on div "Maryna Demchenko star 5 14.1km t. +971551269060 | marina.demchenko9@gmail.com" at bounding box center [550, 71] width 265 height 69
click at [553, 38] on div "Maryna Demchenko star 5 14.1km t. +971551269060 | marina.demchenko9@gmail.com" at bounding box center [550, 71] width 265 height 69
drag, startPoint x: 603, startPoint y: 50, endPoint x: 462, endPoint y: 48, distance: 141.2
click at [462, 48] on div "Maryna Demchenko star 5 14.1km t. +971551269060 | marina.demchenko9@gmail.com" at bounding box center [550, 71] width 265 height 69
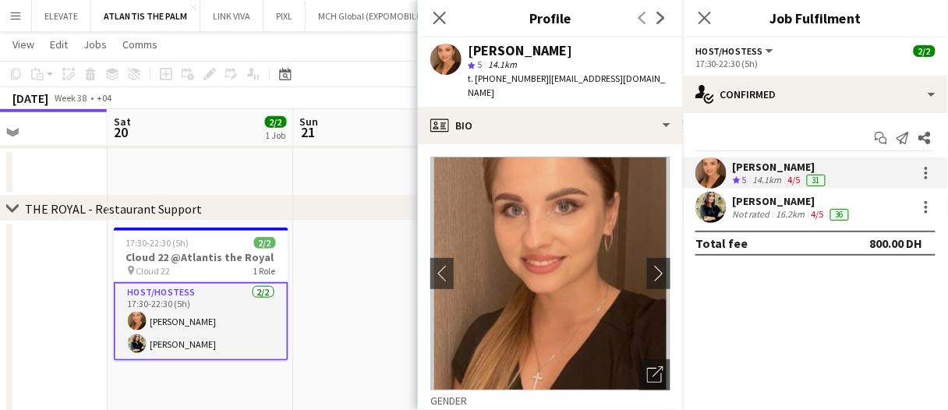
copy div "Maryna Demchenko"
click at [788, 209] on div "16.2km" at bounding box center [791, 214] width 35 height 12
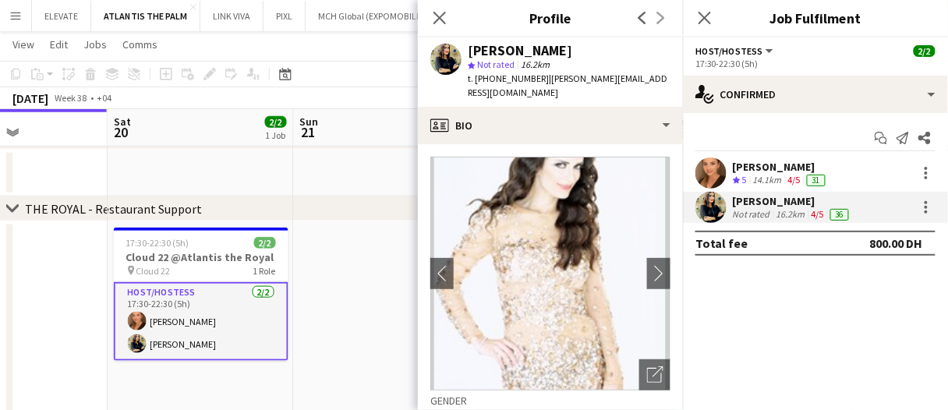
drag, startPoint x: 553, startPoint y: 50, endPoint x: 467, endPoint y: 47, distance: 85.8
click at [468, 47] on div "maria margherita star Not rated 16.2km t. +971505098448 | mary.ok@live.co.uk" at bounding box center [550, 71] width 265 height 69
copy div "maria margherita"
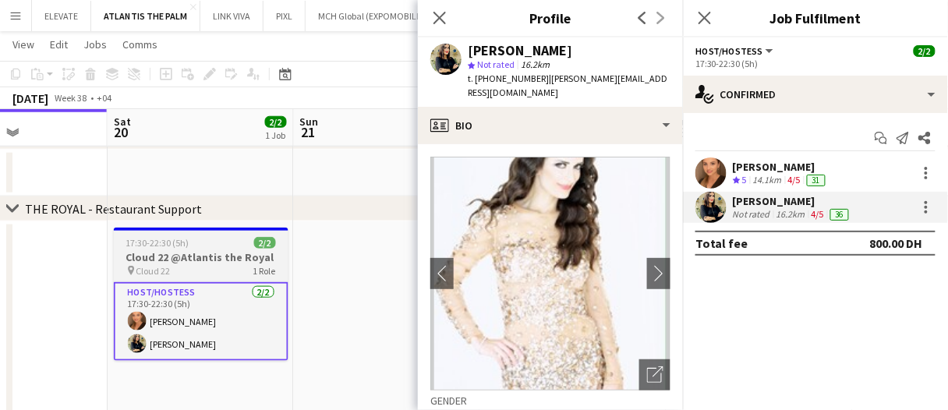
click at [219, 261] on h3 "Cloud 22 @Atlantis the Royal" at bounding box center [201, 257] width 175 height 14
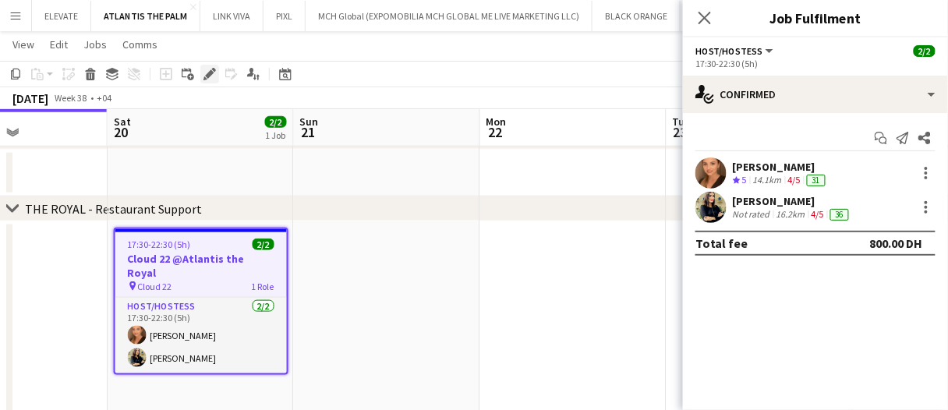
click at [215, 73] on div "Edit" at bounding box center [209, 74] width 19 height 19
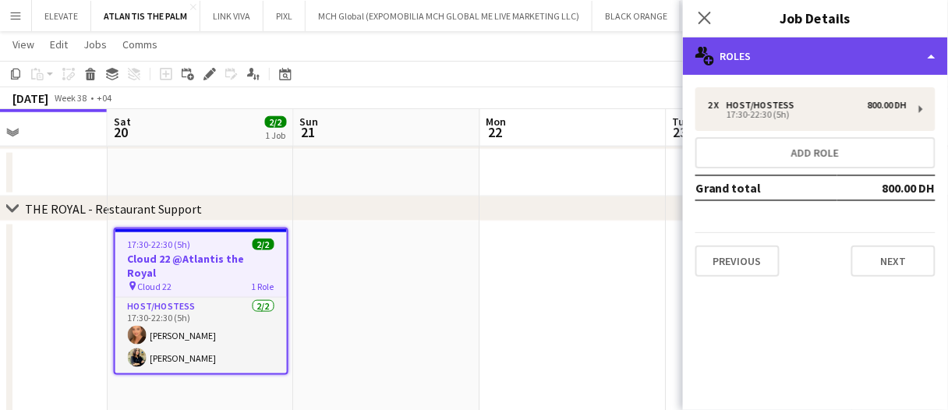
click at [788, 60] on div "multiple-users-add Roles" at bounding box center [815, 55] width 265 height 37
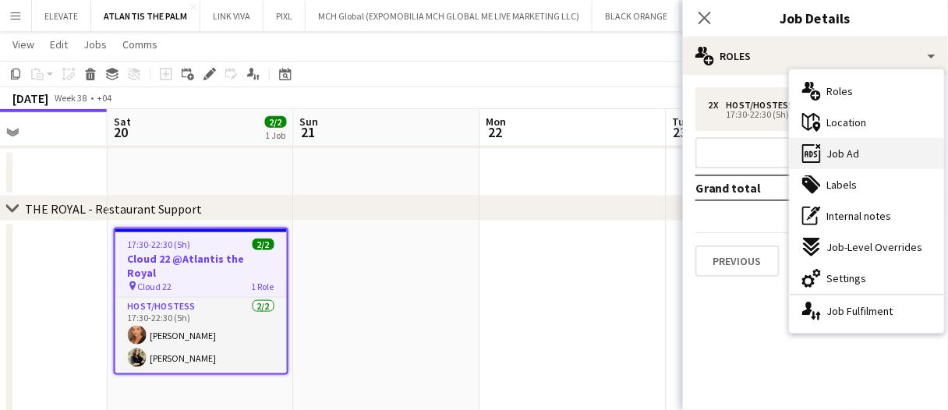
click at [877, 153] on div "ads-window Job Ad" at bounding box center [867, 153] width 154 height 31
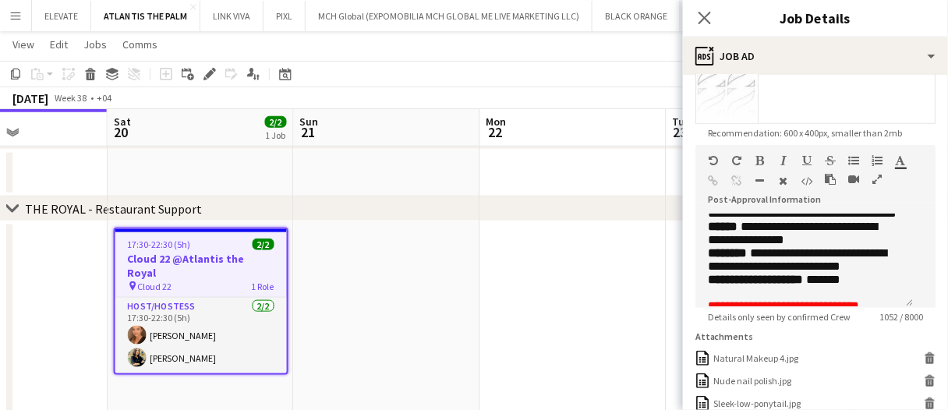
scroll to position [468, 0]
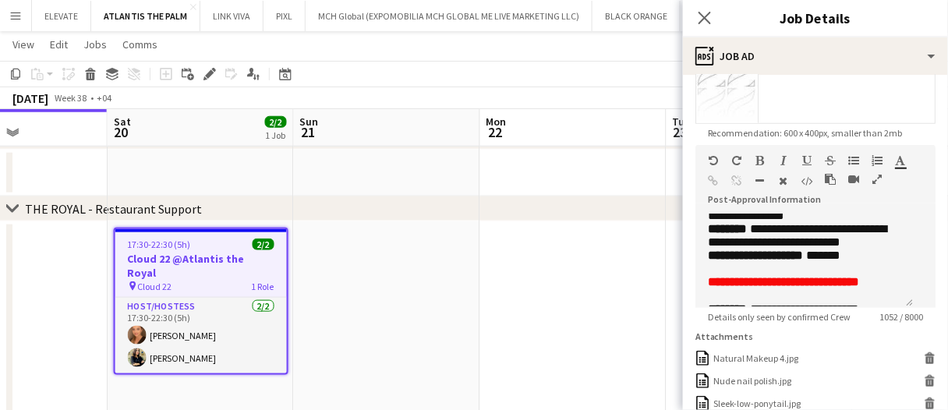
click at [406, 292] on app-date-cell at bounding box center [387, 377] width 186 height 312
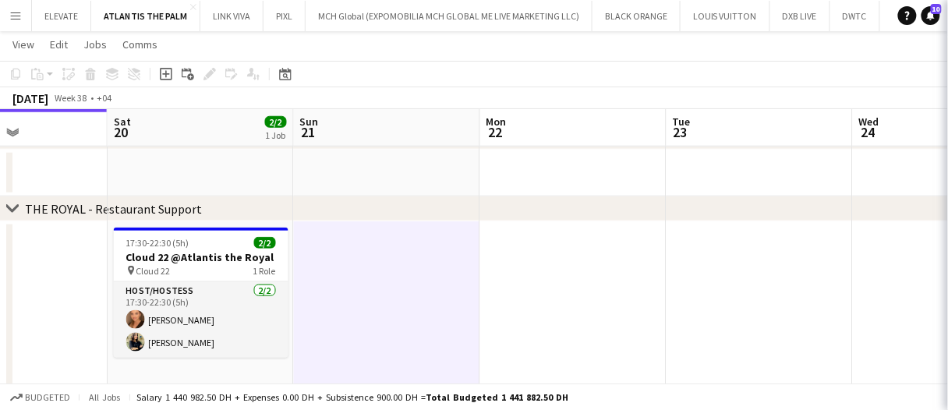
click at [402, 294] on app-date-cell at bounding box center [387, 377] width 186 height 312
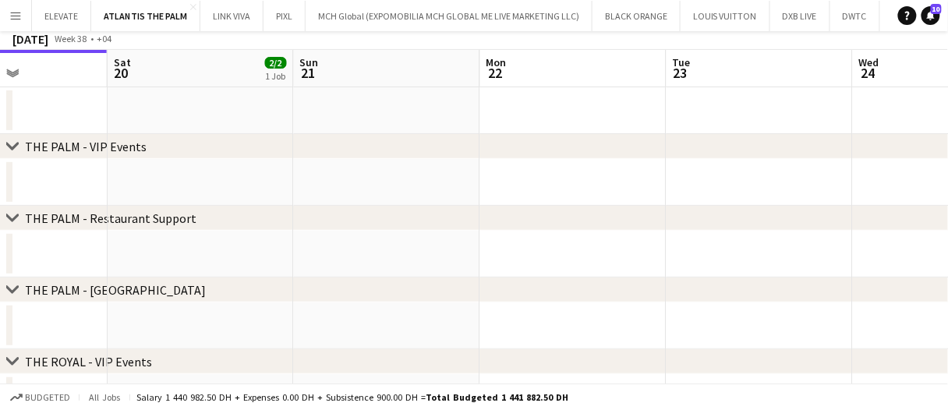
scroll to position [0, 0]
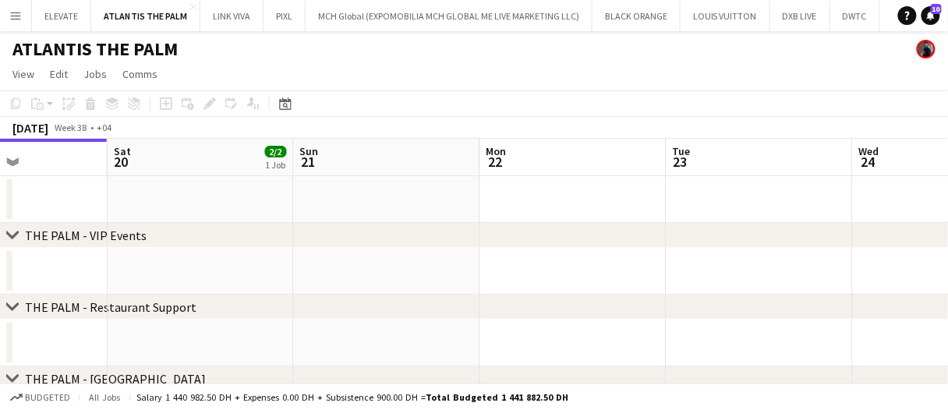
click at [451, 192] on app-date-cell at bounding box center [387, 199] width 186 height 47
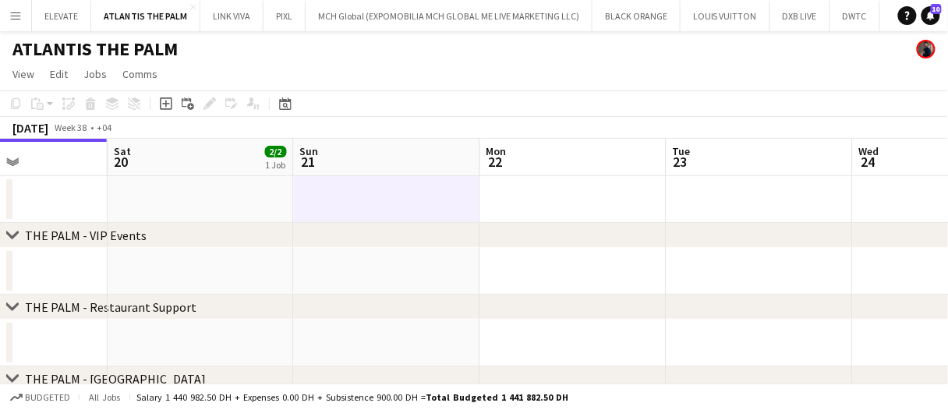
click at [448, 196] on app-date-cell at bounding box center [387, 199] width 186 height 47
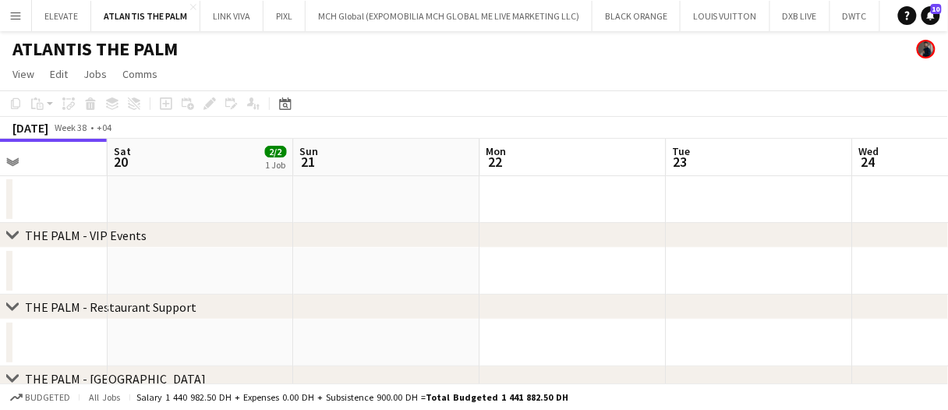
click at [722, 198] on app-date-cell at bounding box center [760, 199] width 186 height 47
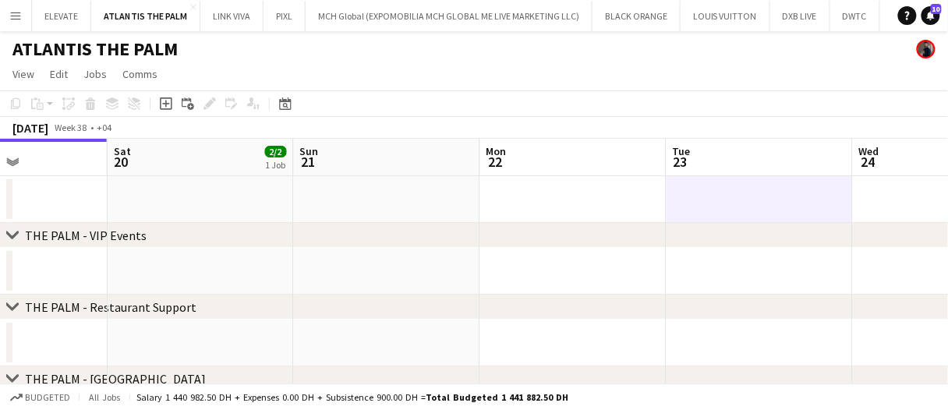
click at [413, 190] on app-date-cell at bounding box center [387, 199] width 186 height 47
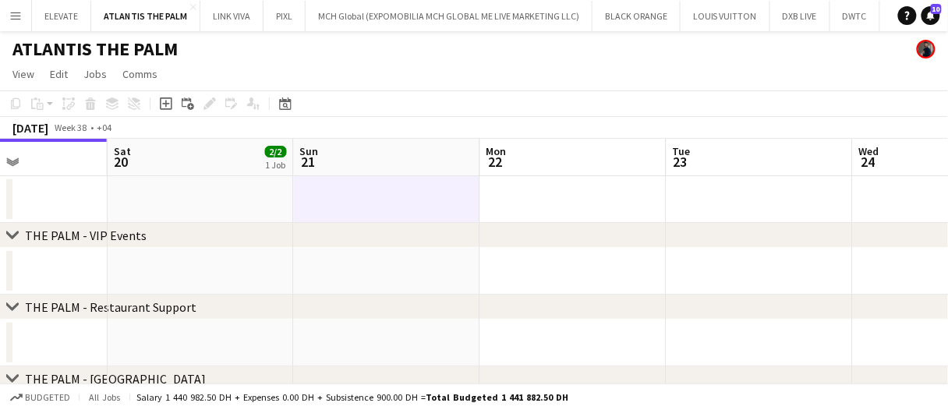
click at [422, 196] on app-date-cell at bounding box center [387, 199] width 186 height 47
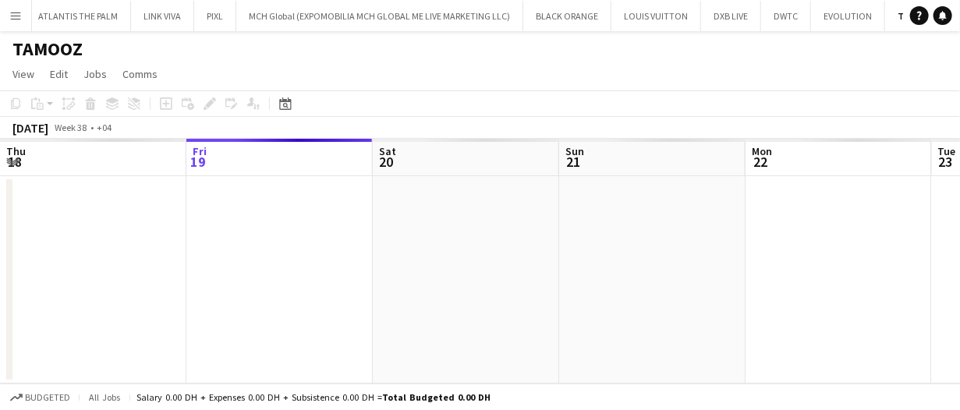
scroll to position [0, 92]
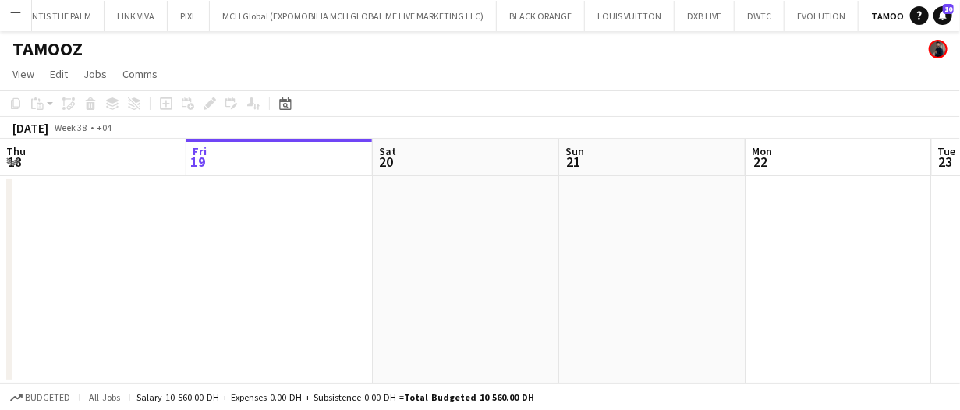
click at [576, 288] on app-date-cell at bounding box center [652, 279] width 186 height 207
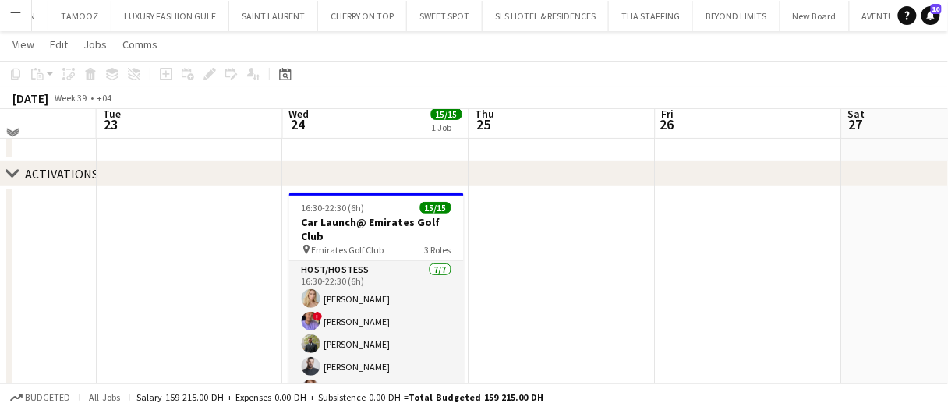
scroll to position [130, 0]
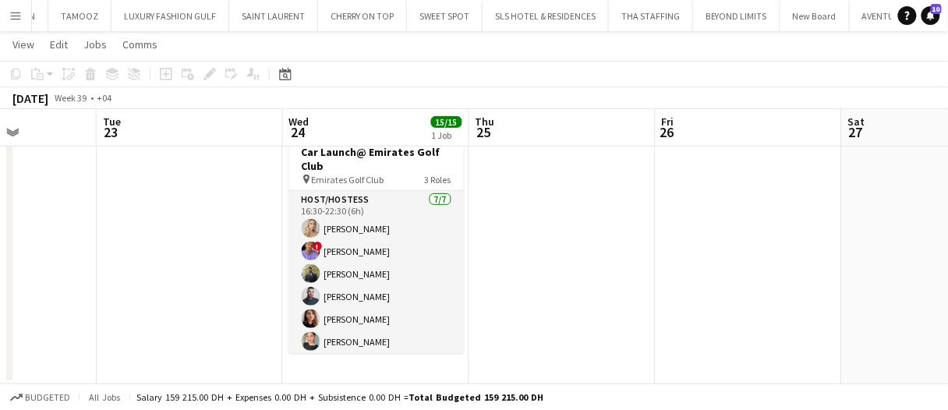
click at [398, 242] on app-card-role "Host/Hostess 7/7 16:30-22:30 (6h) Kateryna Yukhno ! Tariq Wahbeh Abdulkader Hab…" at bounding box center [376, 285] width 175 height 189
click at [362, 164] on h3 "Car Launch@ Emirates Golf Club" at bounding box center [376, 159] width 175 height 28
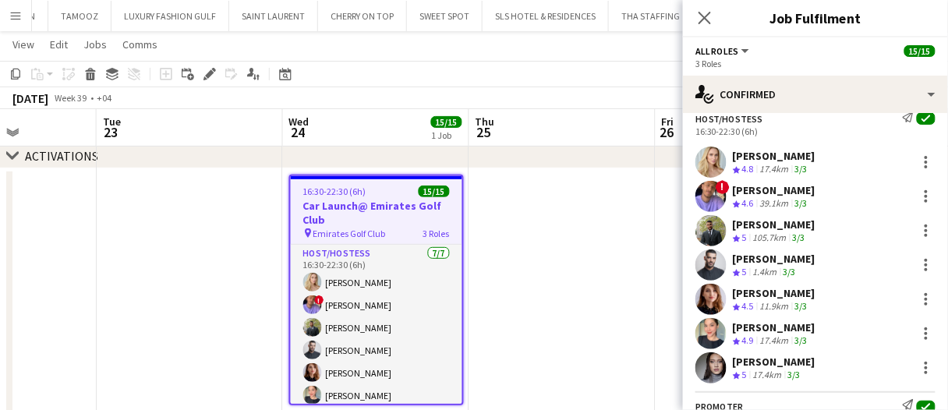
scroll to position [44, 0]
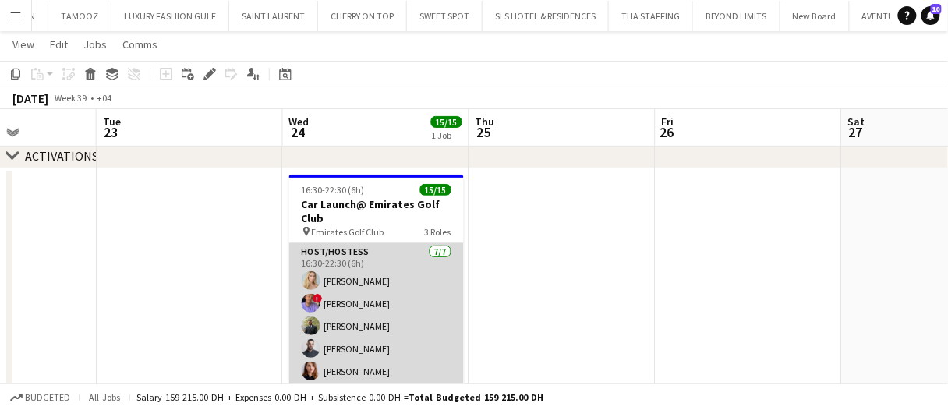
click at [391, 296] on app-card-role "Host/Hostess 7/7 16:30-22:30 (6h) Kateryna Yukhno ! Tariq Wahbeh Abdulkader Hab…" at bounding box center [376, 337] width 175 height 189
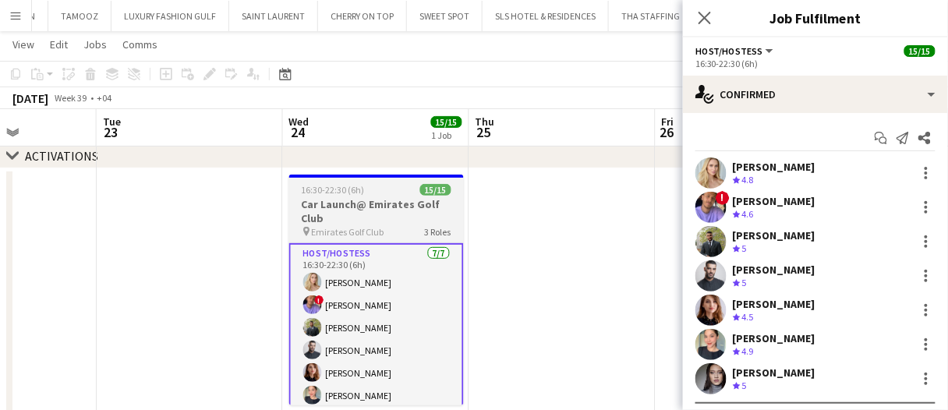
click at [366, 214] on h3 "Car Launch@ Emirates Golf Club" at bounding box center [376, 211] width 175 height 28
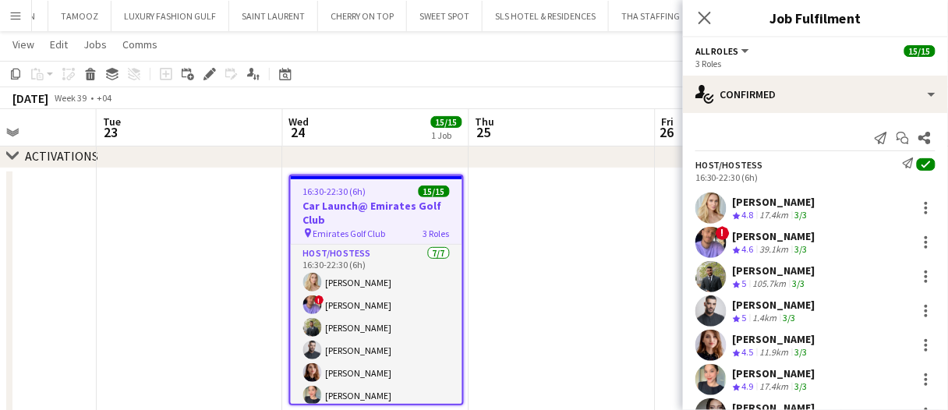
click at [761, 206] on div "Kateryna Yukhno" at bounding box center [774, 202] width 83 height 14
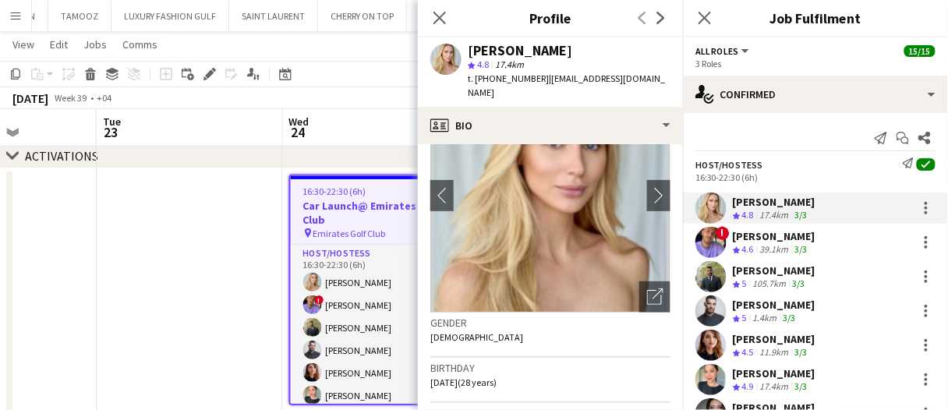
scroll to position [0, 0]
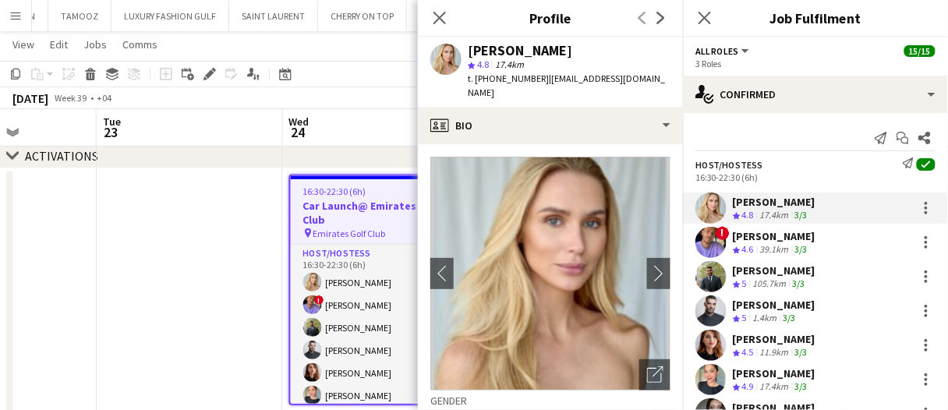
click at [749, 242] on div "Tariq Wahbeh" at bounding box center [774, 236] width 83 height 14
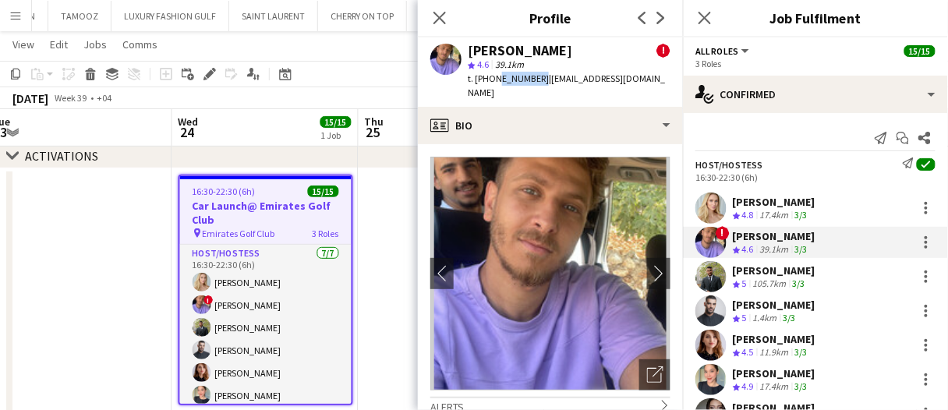
drag, startPoint x: 534, startPoint y: 79, endPoint x: 493, endPoint y: 80, distance: 41.4
click at [493, 80] on span "t. +971501620317" at bounding box center [508, 79] width 81 height 12
copy span "501620317"
click at [816, 339] on div "Aliaksandra Ivonchyk" at bounding box center [774, 339] width 83 height 14
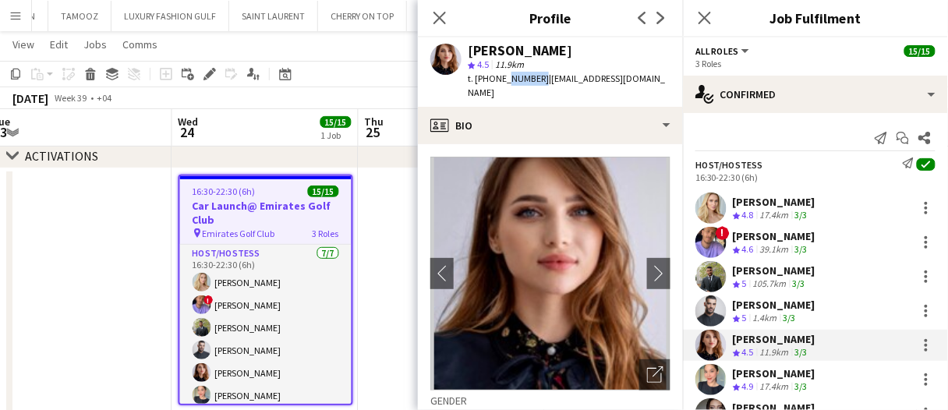
drag, startPoint x: 535, startPoint y: 80, endPoint x: 494, endPoint y: 80, distance: 41.3
click at [504, 81] on span "t. +971505956905" at bounding box center [508, 79] width 81 height 12
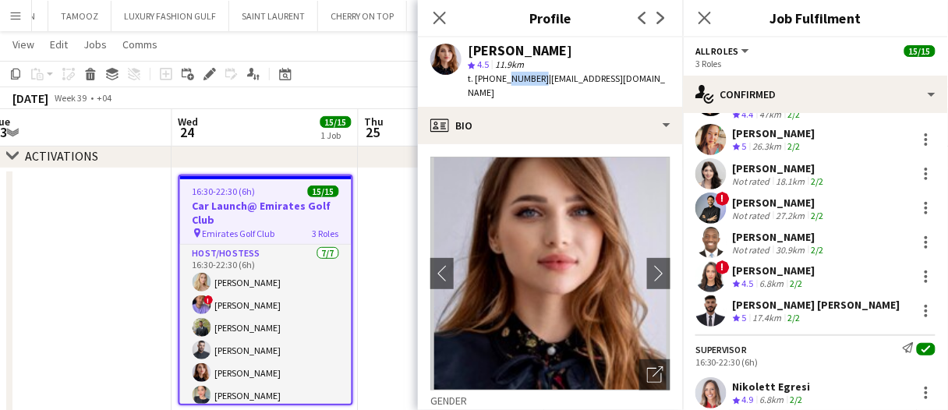
scroll to position [434, 0]
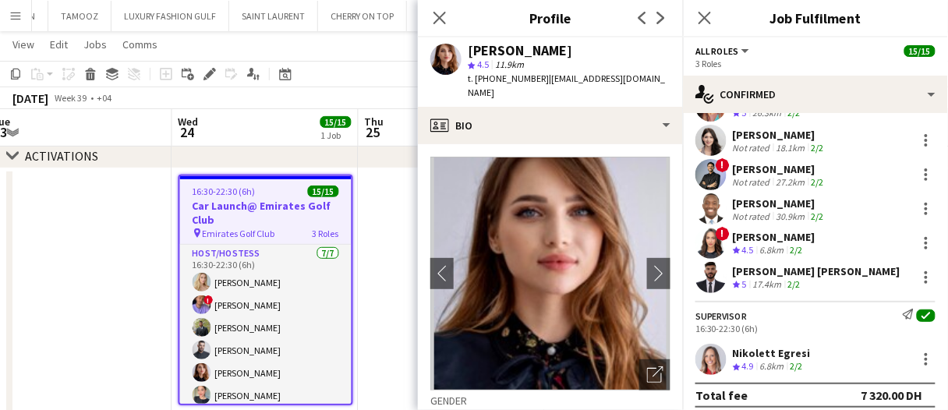
click at [803, 360] on app-skills-label "2/2" at bounding box center [797, 366] width 12 height 12
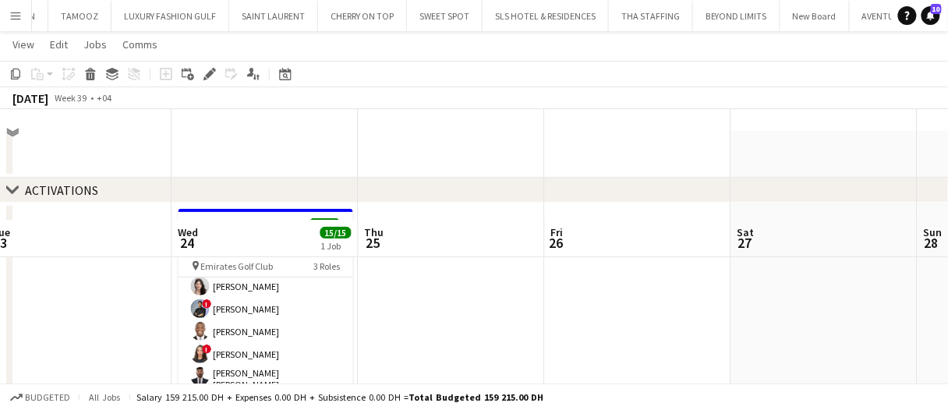
scroll to position [0, 0]
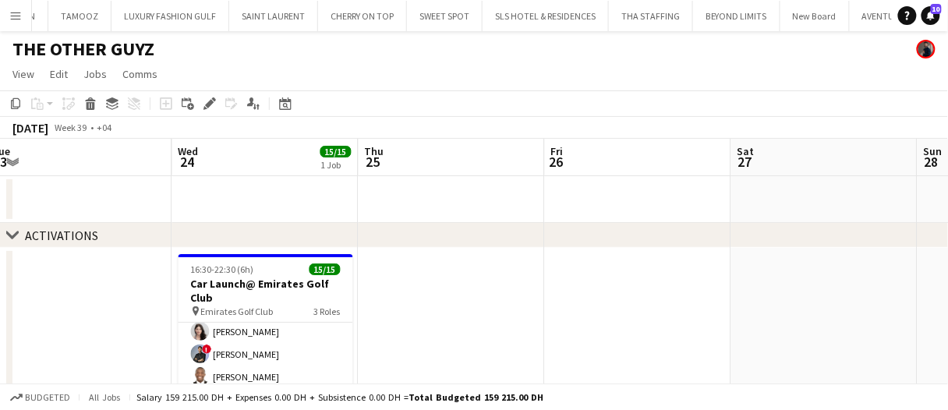
click at [387, 287] on app-date-cell at bounding box center [452, 382] width 186 height 268
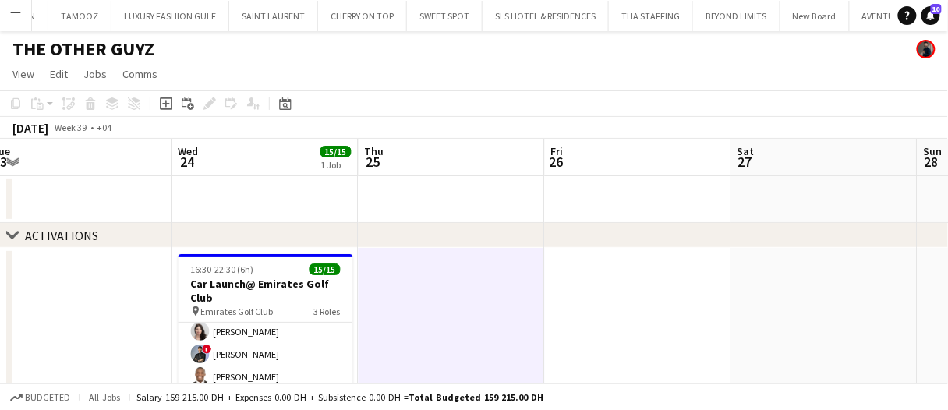
click at [387, 287] on app-date-cell at bounding box center [452, 382] width 186 height 268
